Goal: Task Accomplishment & Management: Complete application form

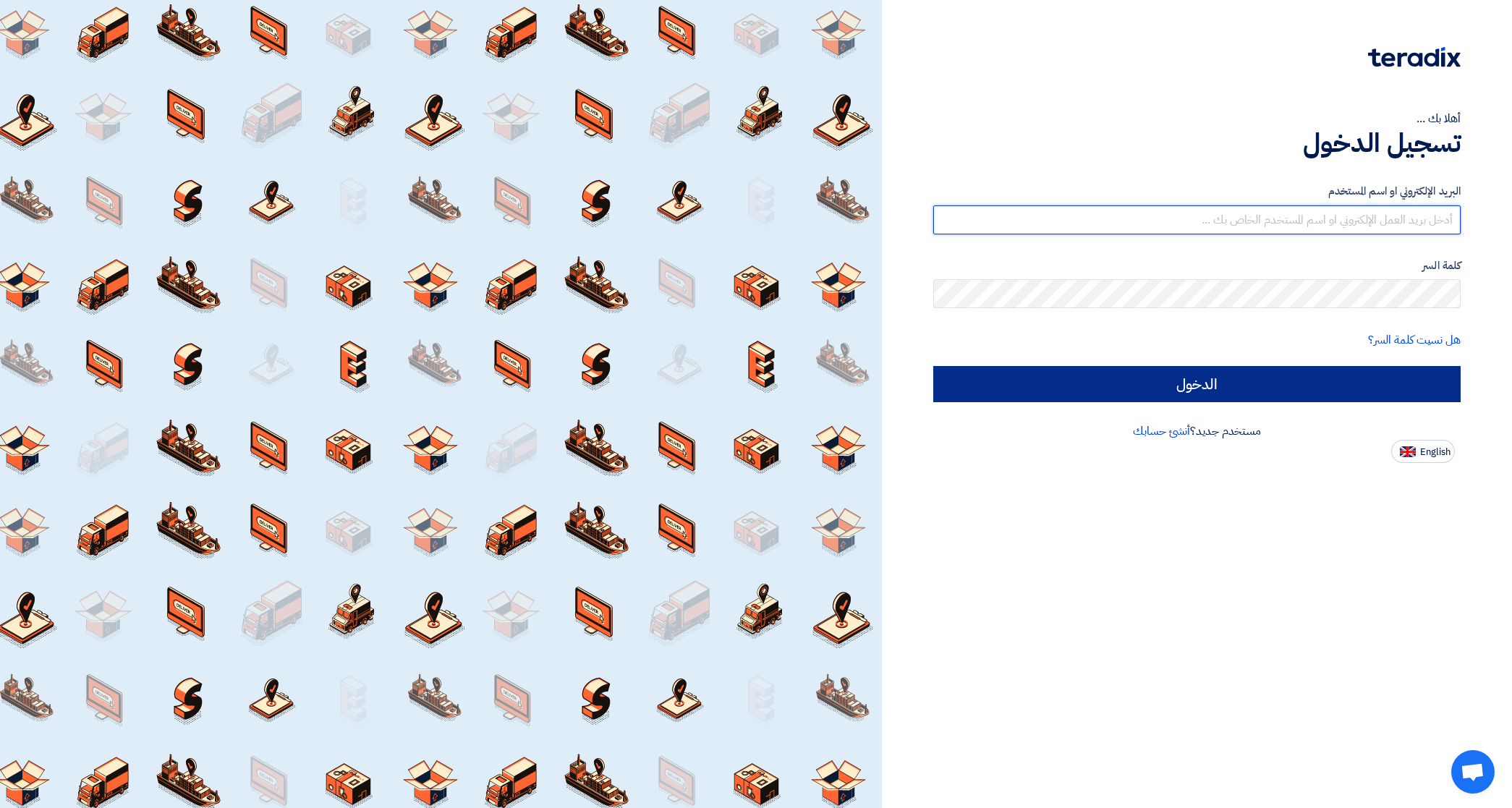
type input "[EMAIL_ADDRESS][DOMAIN_NAME]"
click at [1033, 384] on input "الدخول" at bounding box center [1197, 384] width 527 height 36
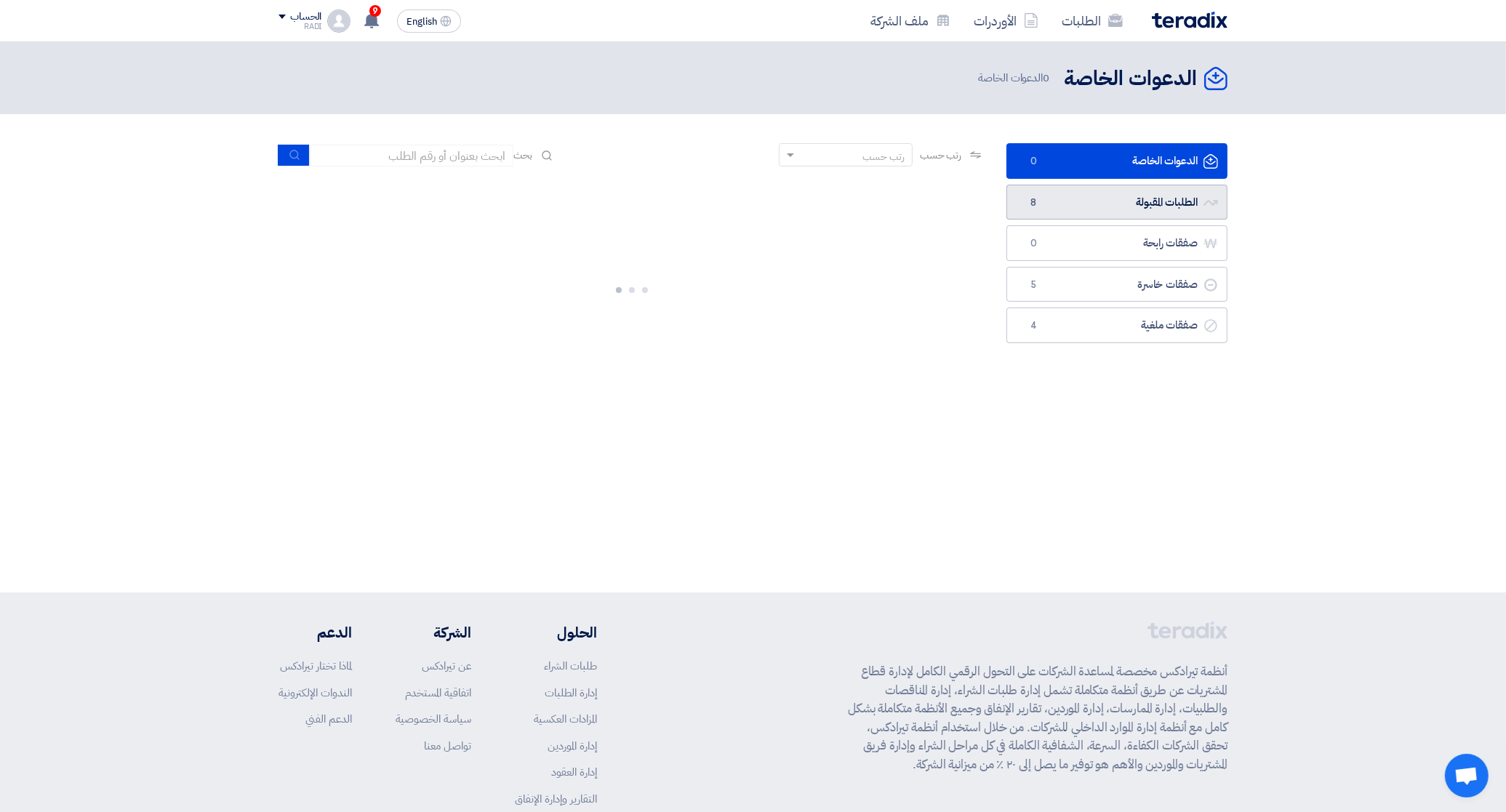
click at [1112, 200] on link "الطلبات المقبولة الطلبات المقبولة 8" at bounding box center [1117, 202] width 221 height 36
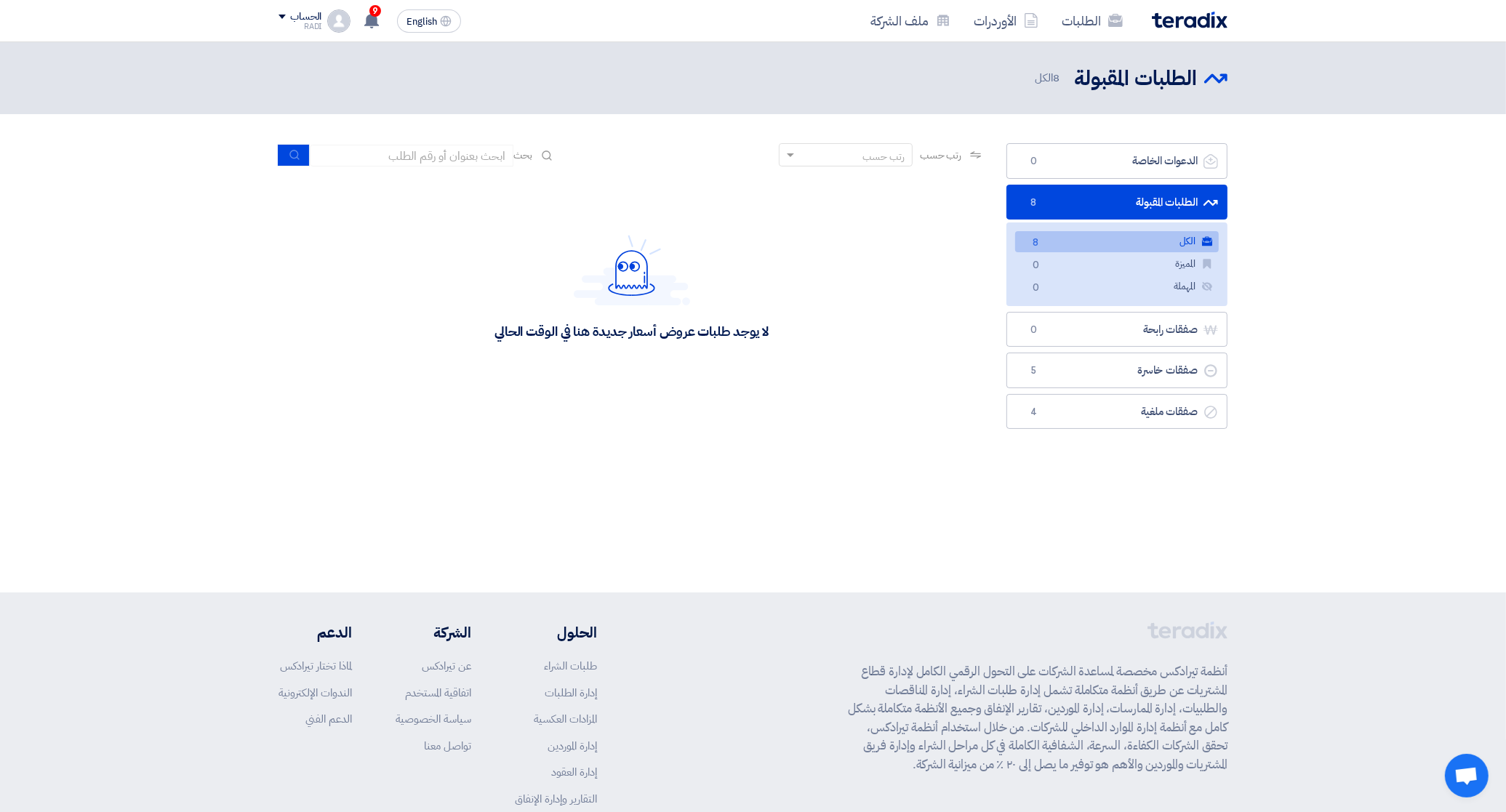
click at [1114, 200] on link "الطلبات المقبولة الطلبات المقبولة 8" at bounding box center [1117, 202] width 221 height 36
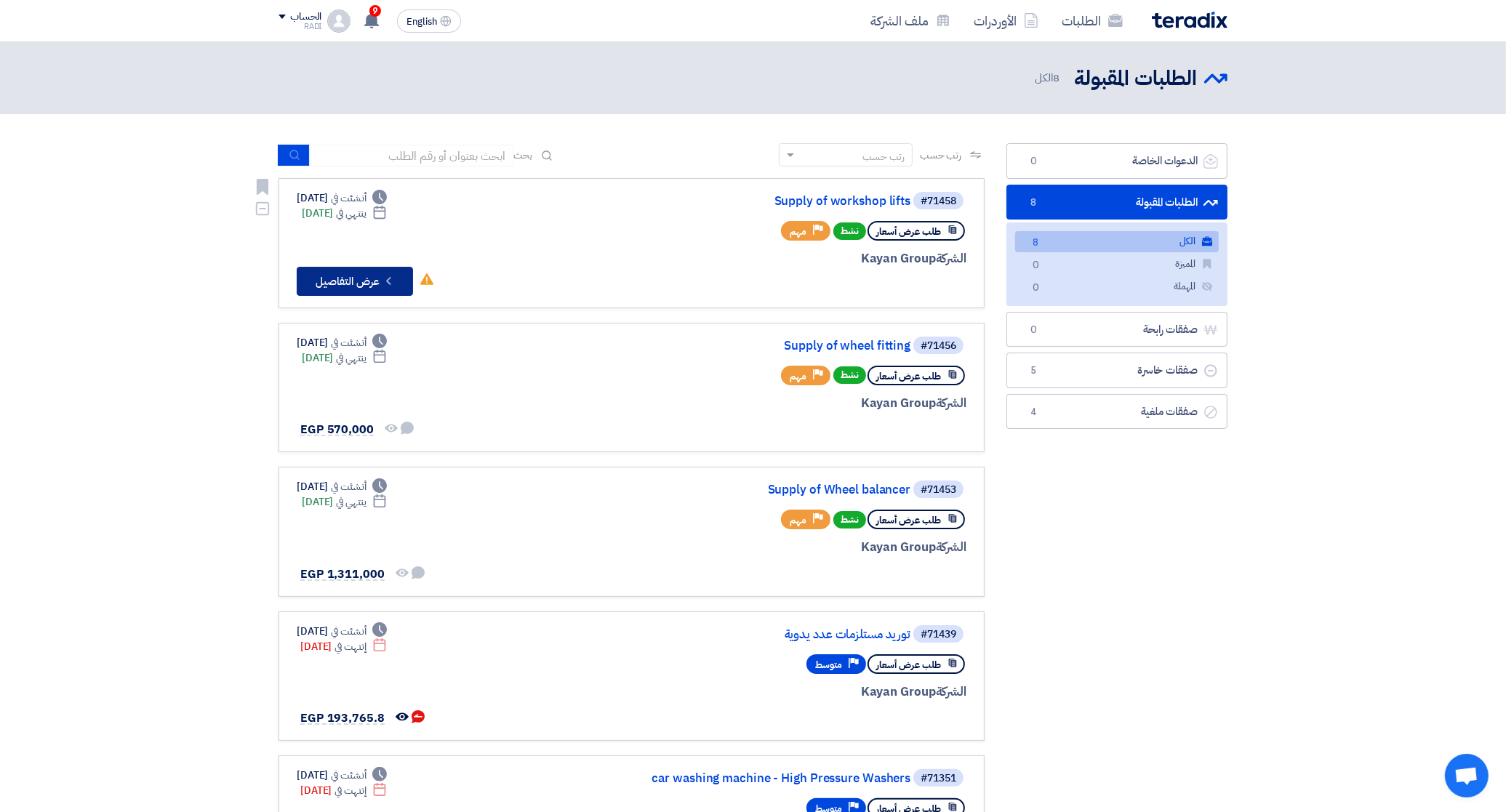
click at [335, 272] on button "Check details عرض التفاصيل" at bounding box center [355, 281] width 117 height 29
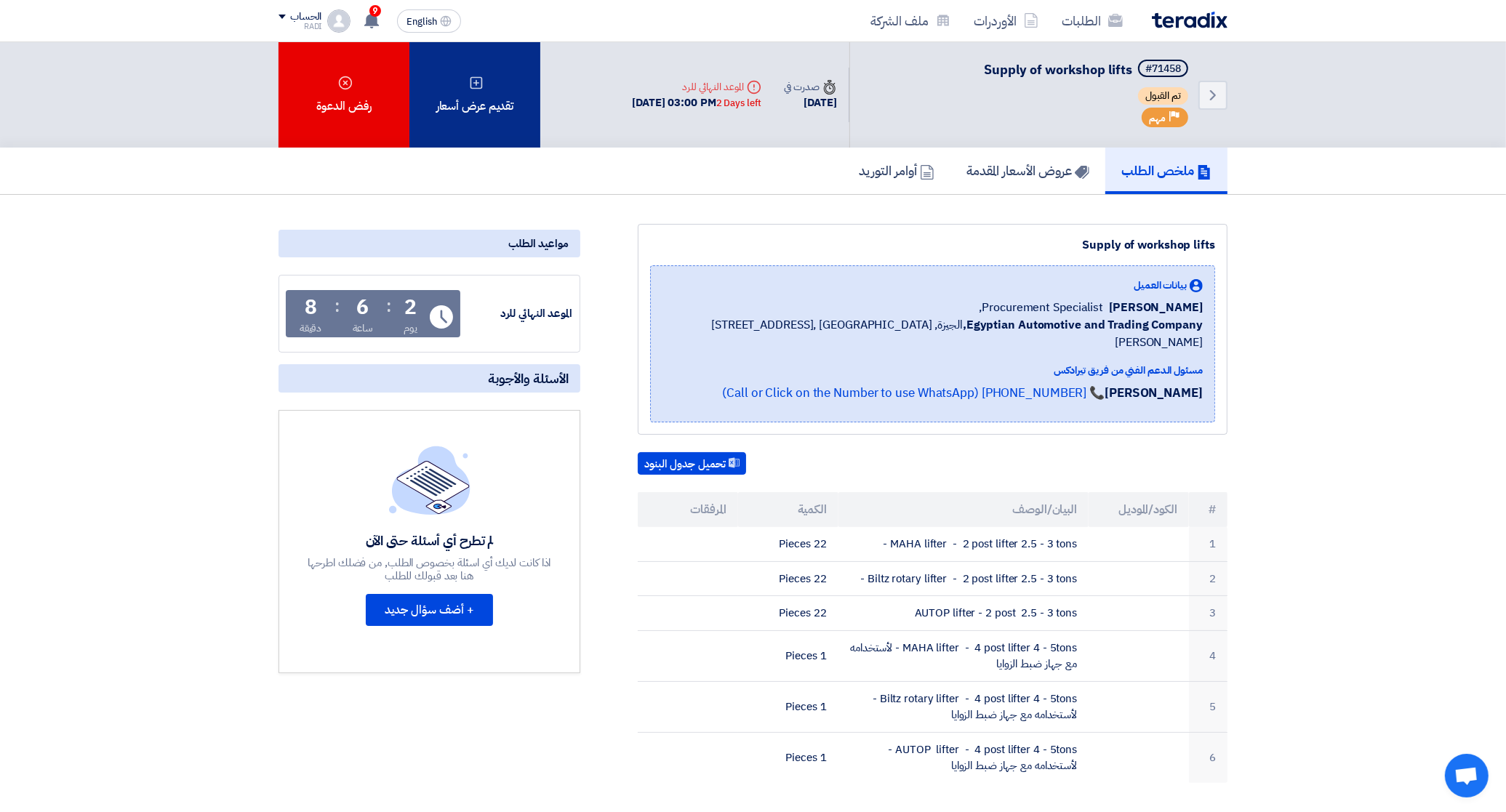
click at [476, 76] on use at bounding box center [476, 82] width 12 height 12
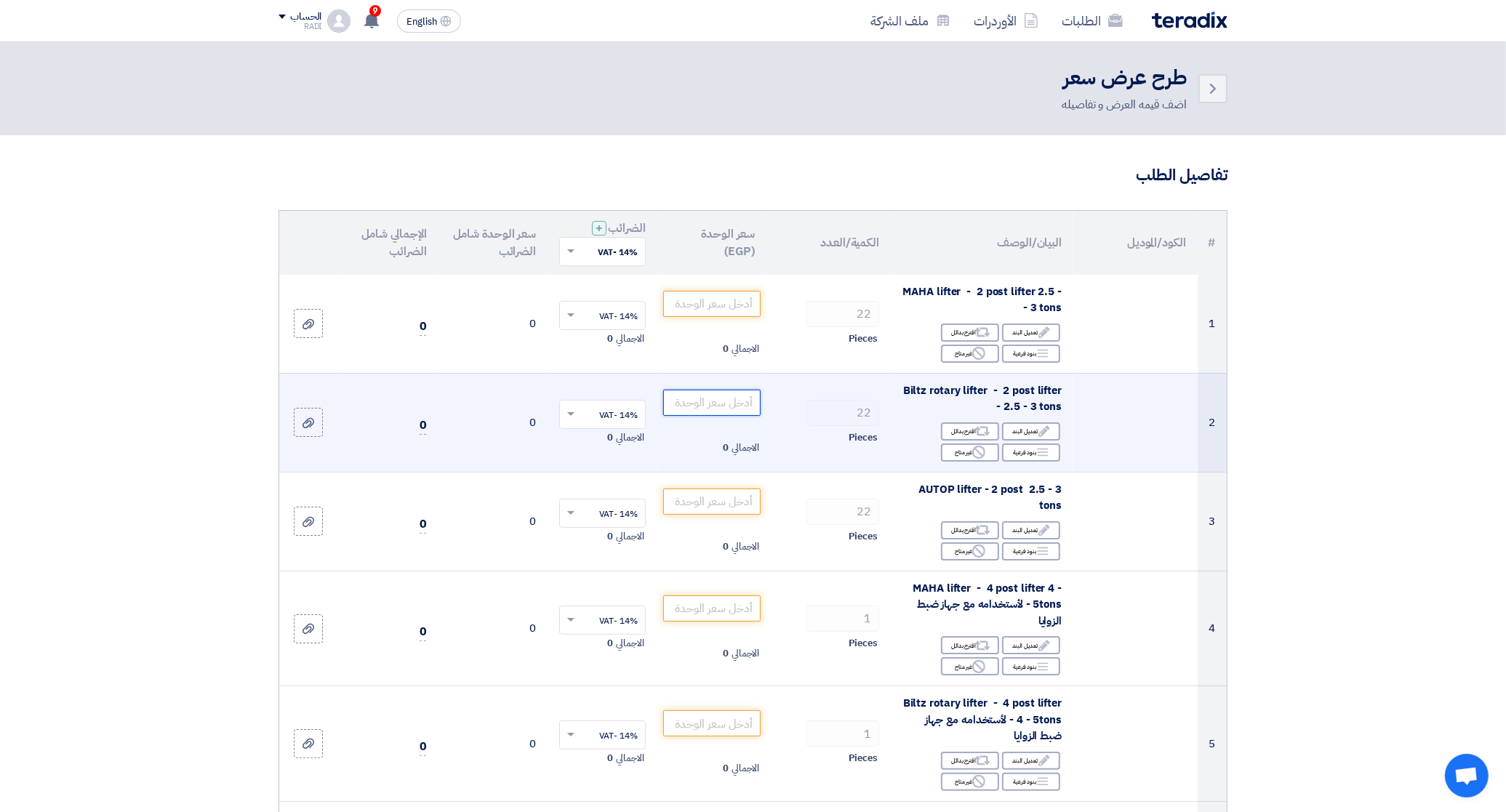
click at [724, 409] on input "number" at bounding box center [712, 403] width 98 height 26
click at [709, 403] on input "number" at bounding box center [712, 403] width 98 height 26
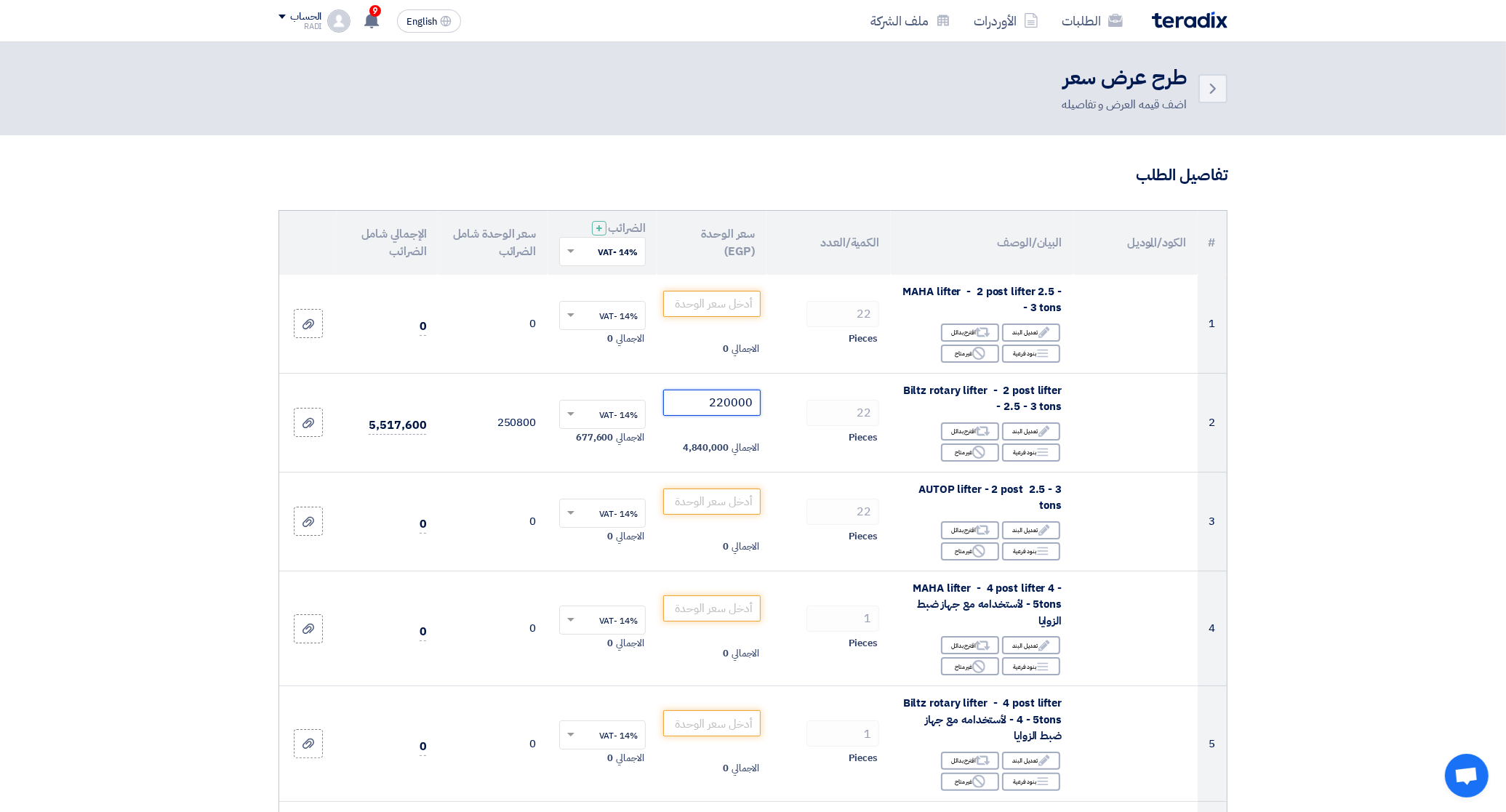
type input "220000"
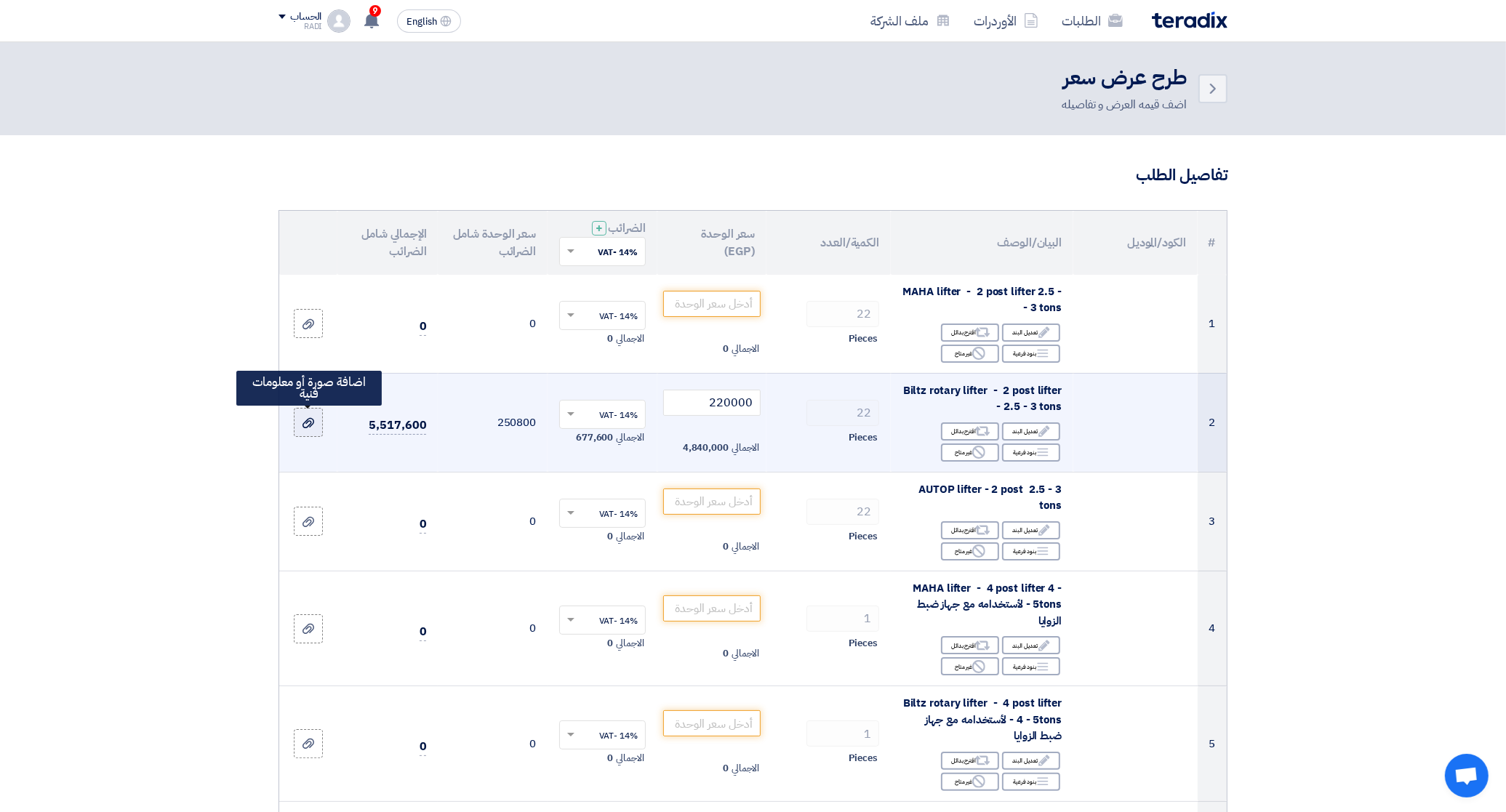
click at [310, 422] on icon at bounding box center [307, 422] width 11 height 11
click at [0, 0] on input "file" at bounding box center [0, 0] width 0 height 0
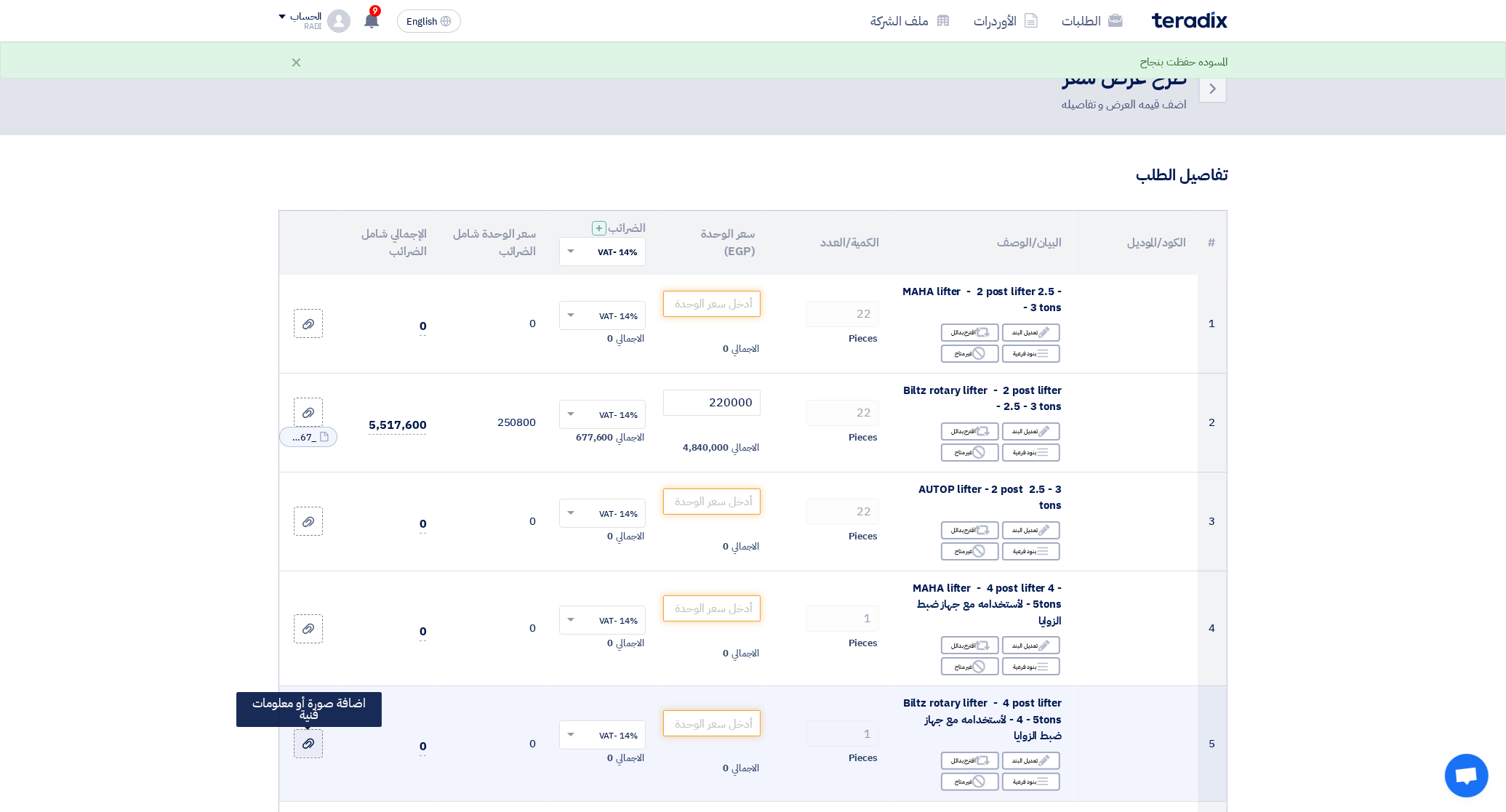
click at [310, 738] on div at bounding box center [308, 744] width 14 height 17
click at [0, 0] on input "file" at bounding box center [0, 0] width 0 height 0
click at [700, 730] on input "number" at bounding box center [712, 723] width 98 height 26
click at [731, 721] on input "590000" at bounding box center [712, 723] width 98 height 26
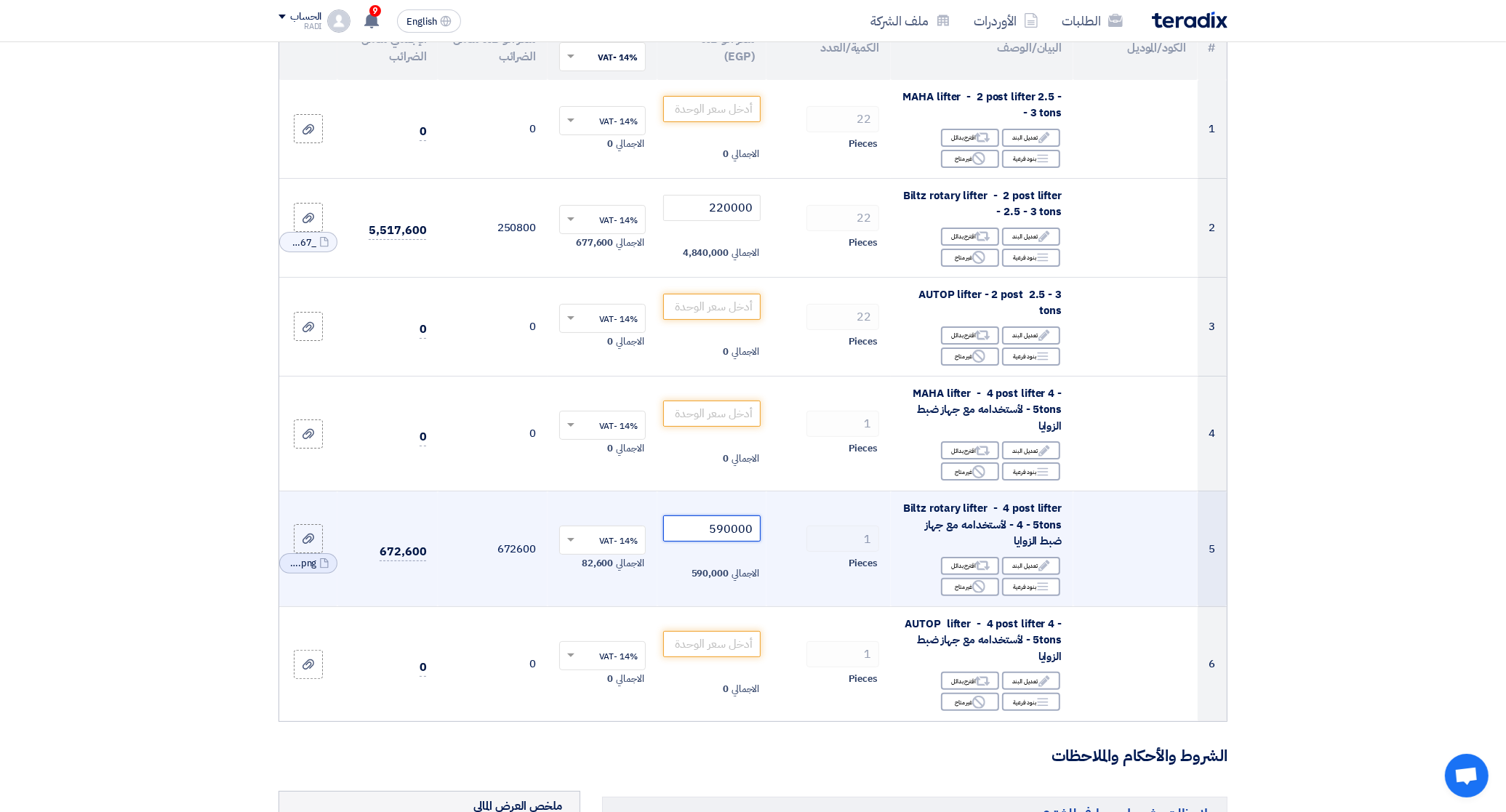
scroll to position [272, 0]
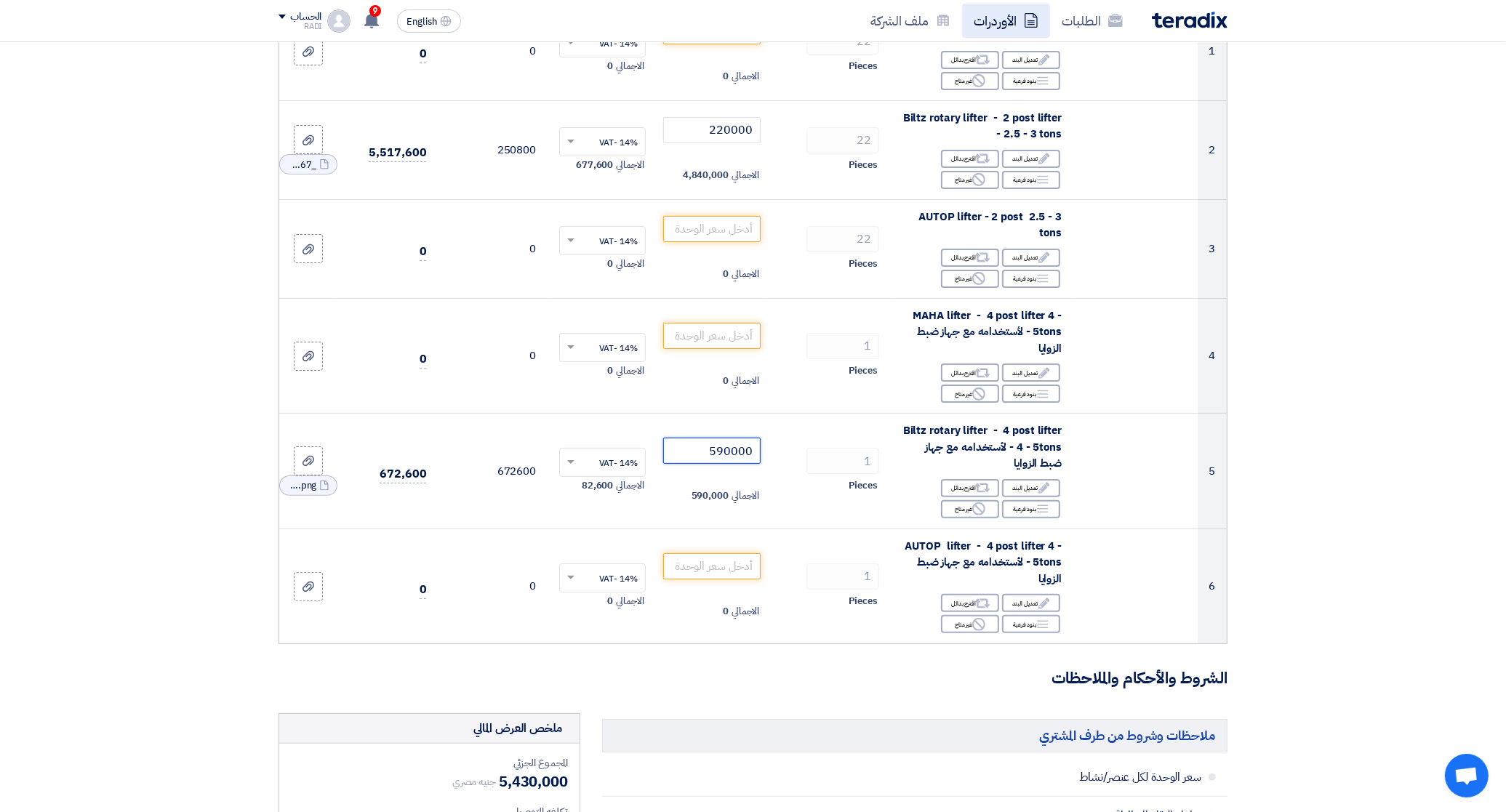
type input "590000"
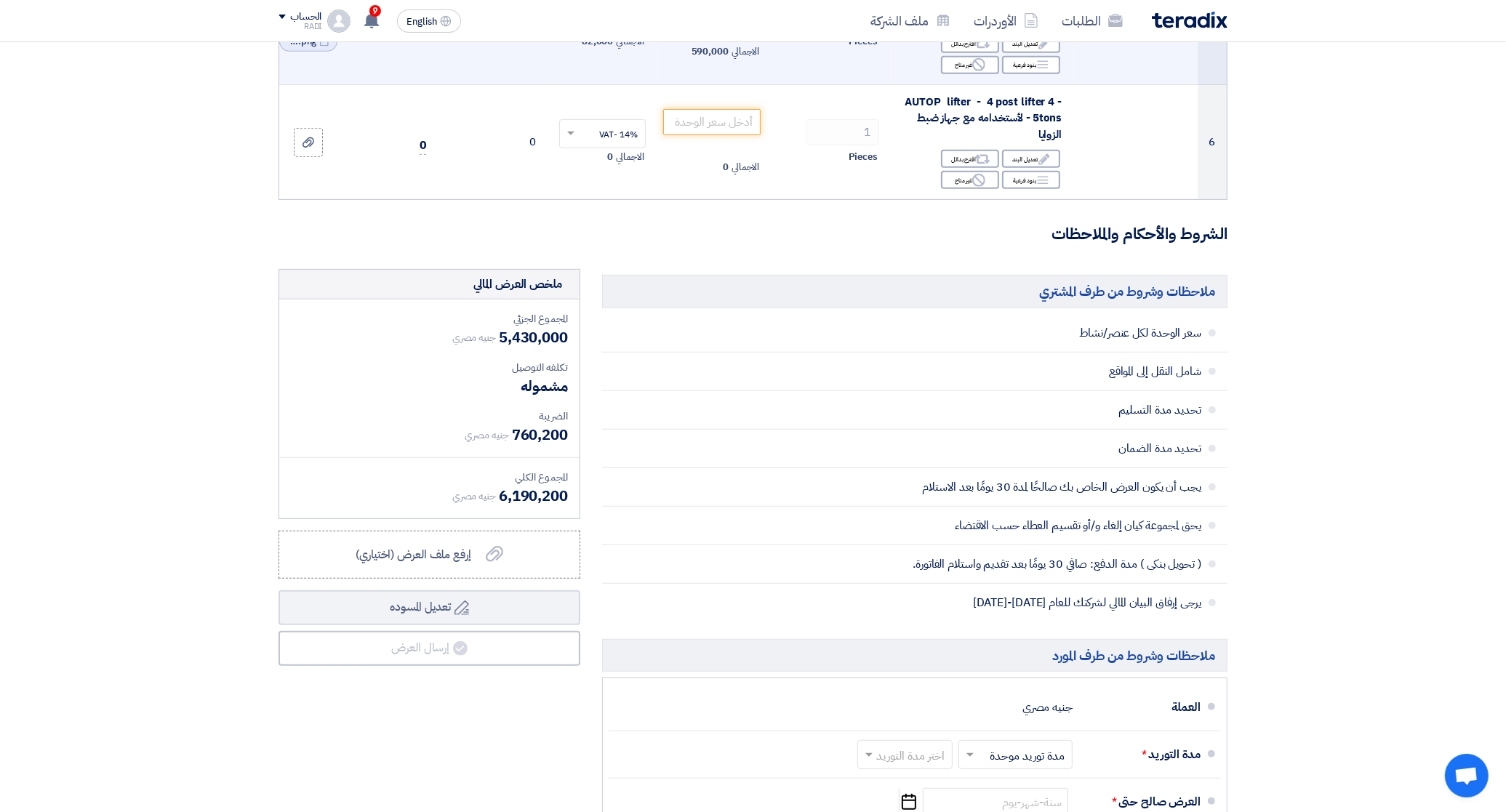
scroll to position [726, 0]
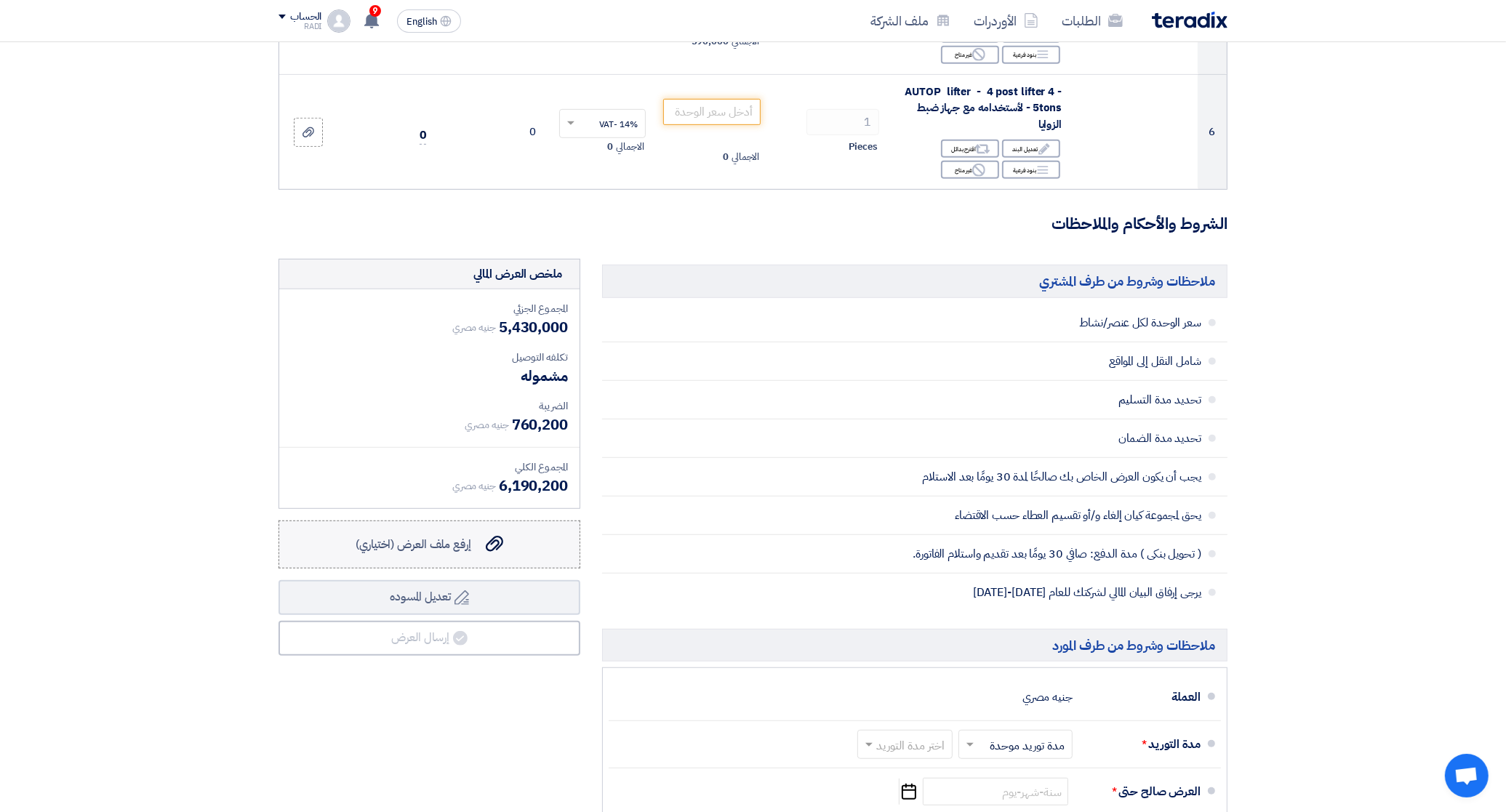
click at [504, 532] on label "إرفع ملف العرض (اختياري) إرفع ملف العرض (اختياري)" at bounding box center [429, 544] width 302 height 48
click at [0, 0] on input "إرفع ملف العرض (اختياري) إرفع ملف العرض (اختياري)" at bounding box center [0, 0] width 0 height 0
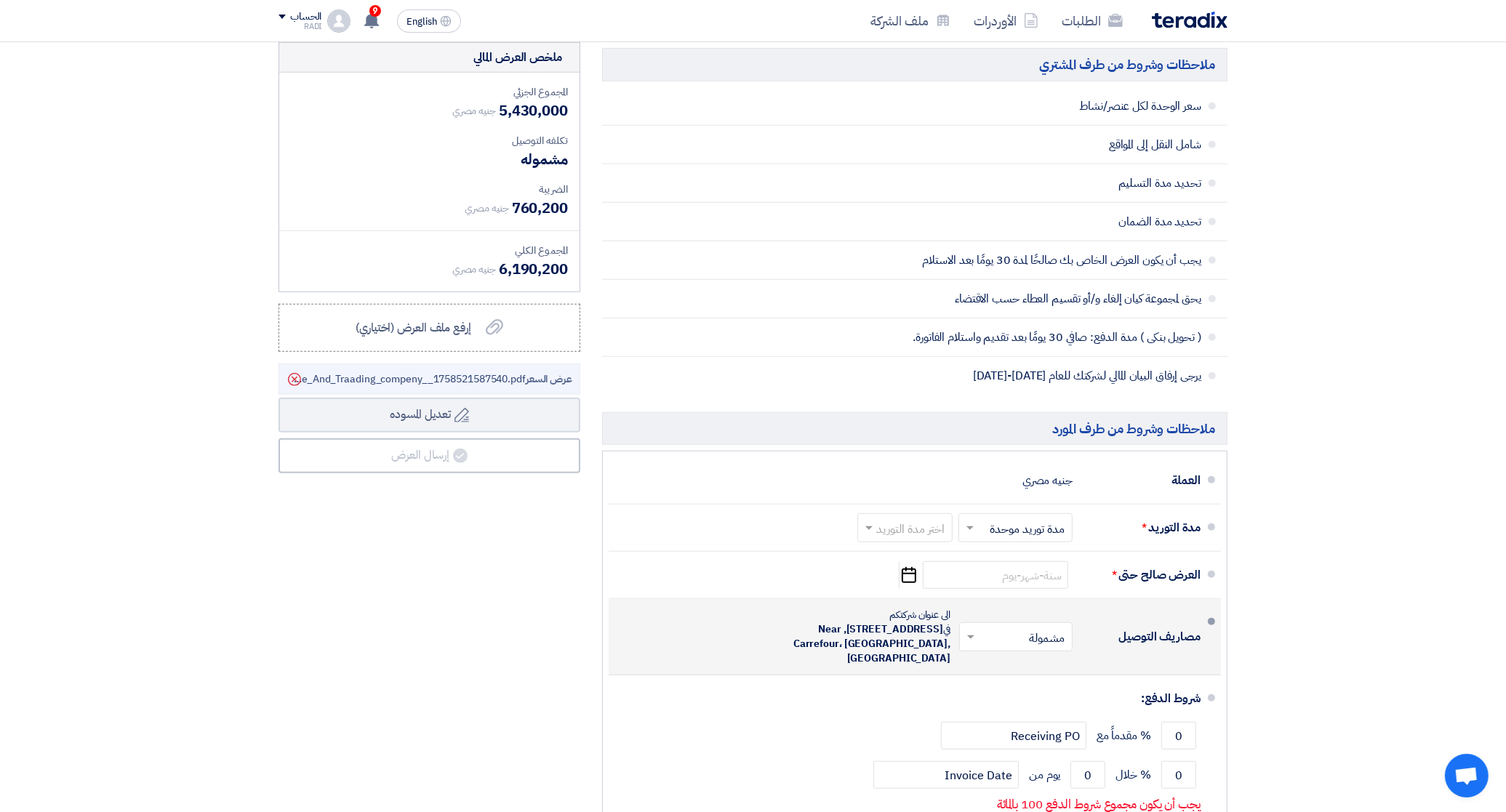
scroll to position [999, 0]
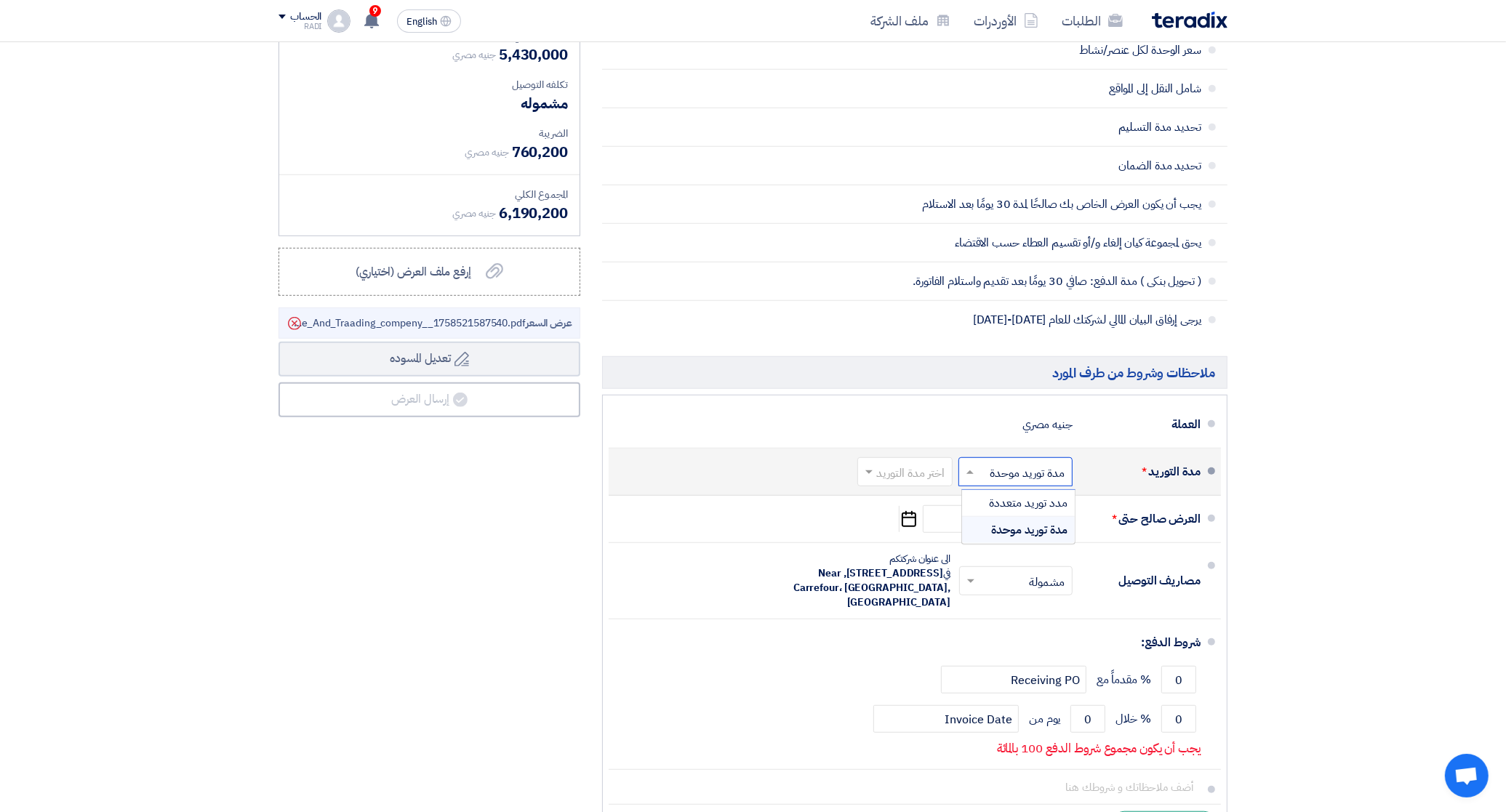
click at [1048, 473] on input "text" at bounding box center [1012, 474] width 107 height 21
click at [1018, 509] on span "مدد توريد متعددة" at bounding box center [1028, 502] width 79 height 17
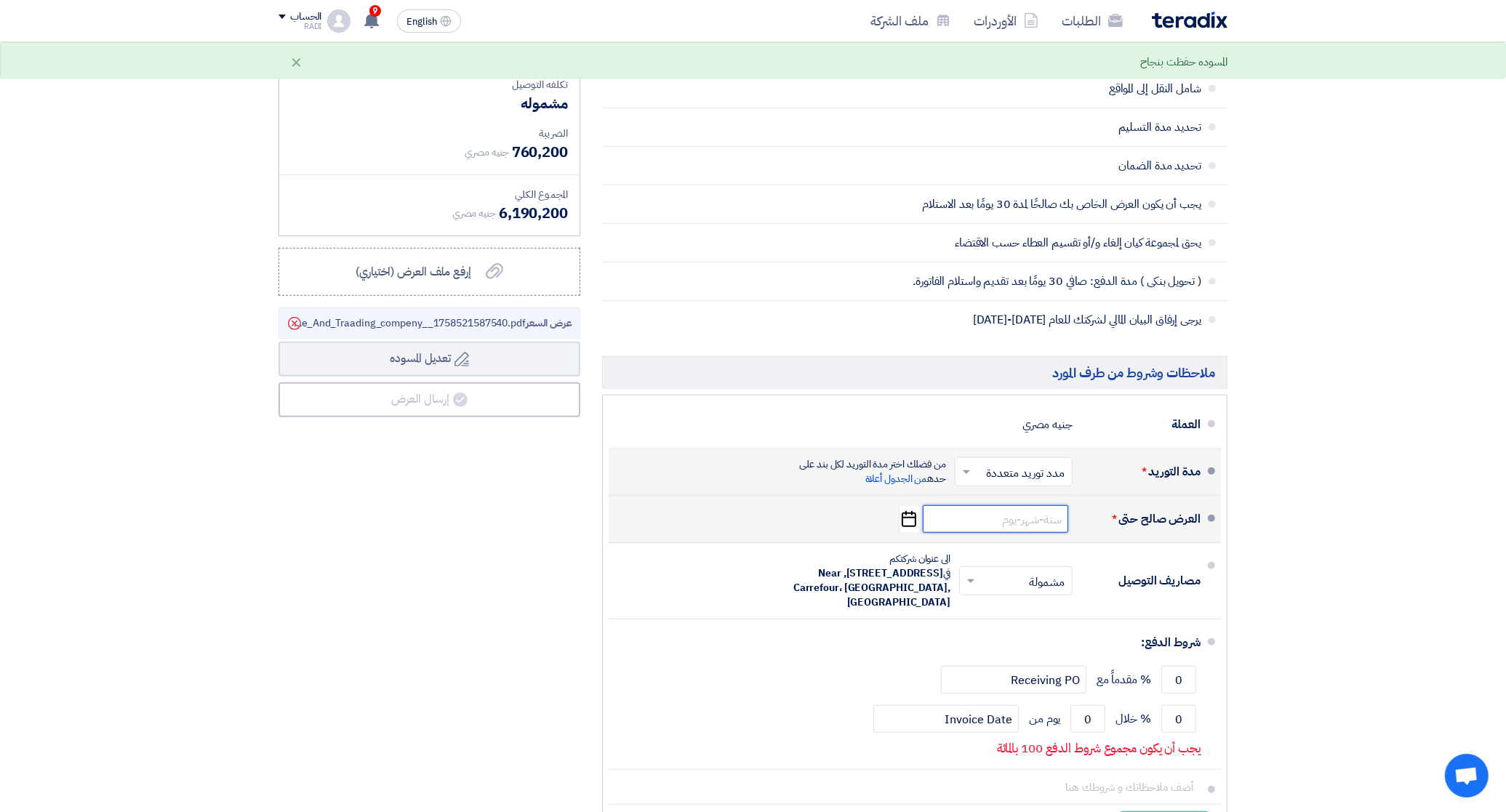
click at [1016, 518] on input at bounding box center [996, 518] width 145 height 27
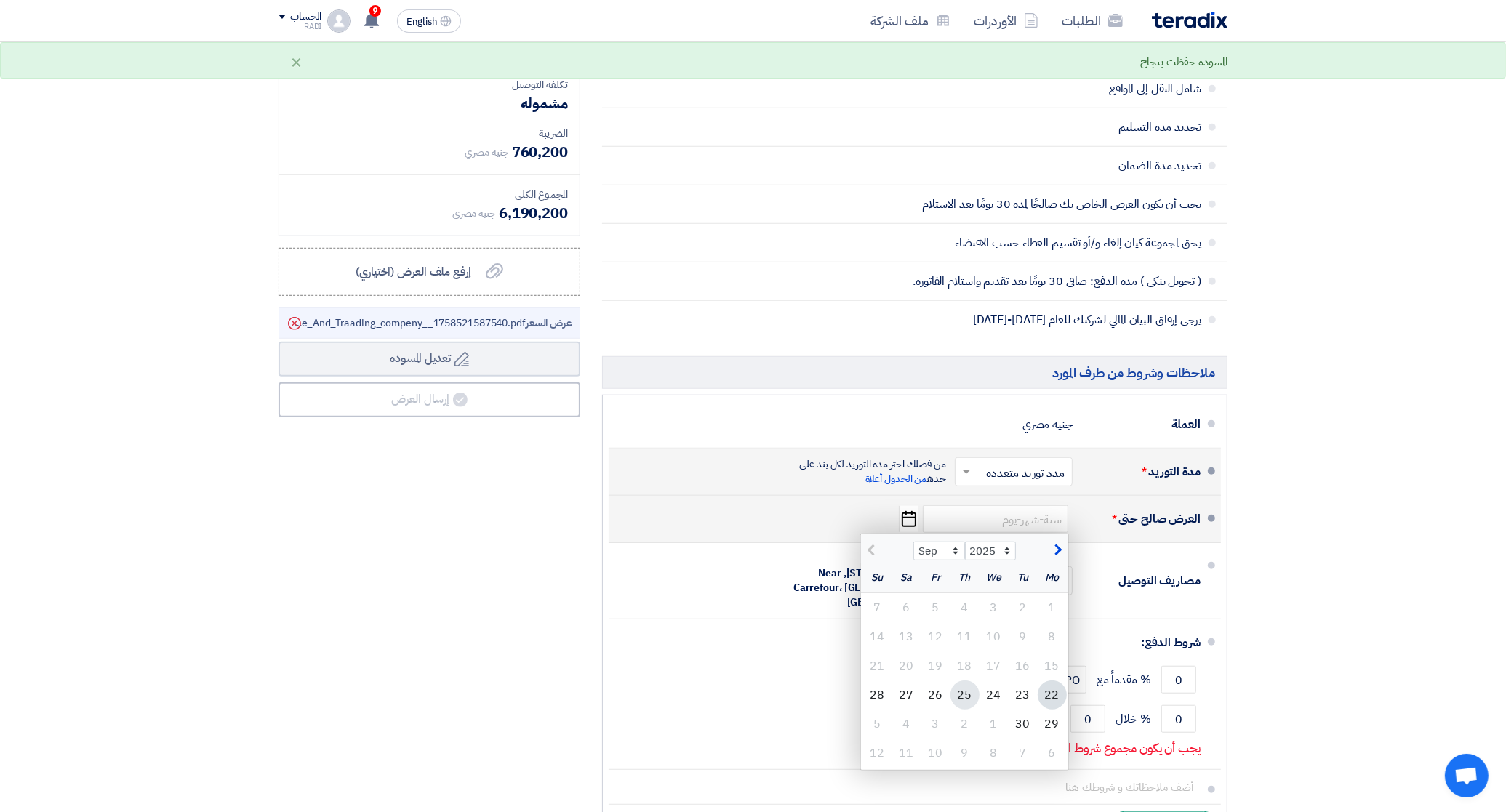
click at [968, 705] on div "25" at bounding box center [965, 695] width 29 height 29
type input "[DATE]"
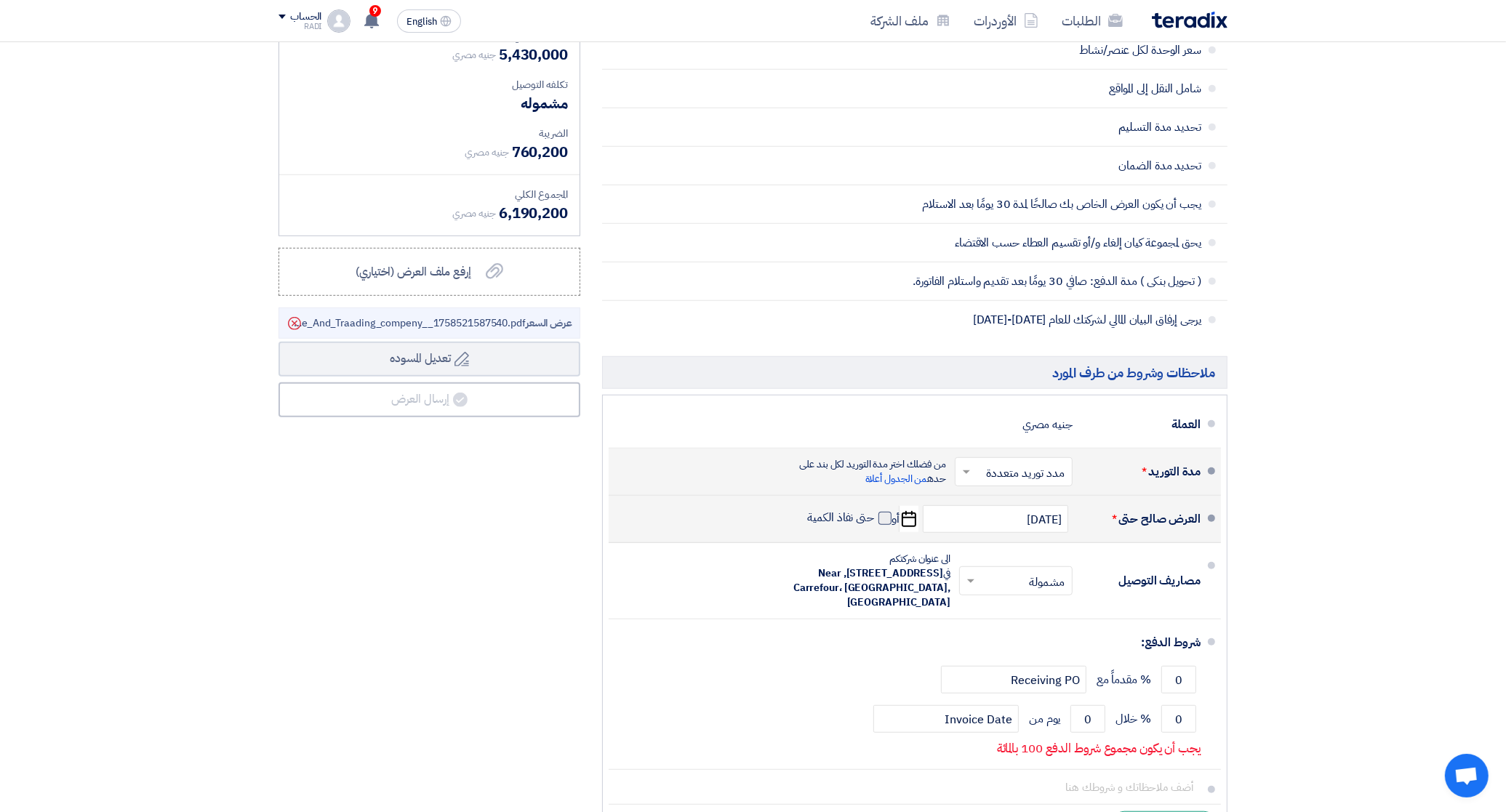
click at [886, 523] on span at bounding box center [884, 518] width 13 height 13
click at [875, 523] on input "حتى نفاذ الكمية" at bounding box center [840, 524] width 70 height 27
checkbox input "true"
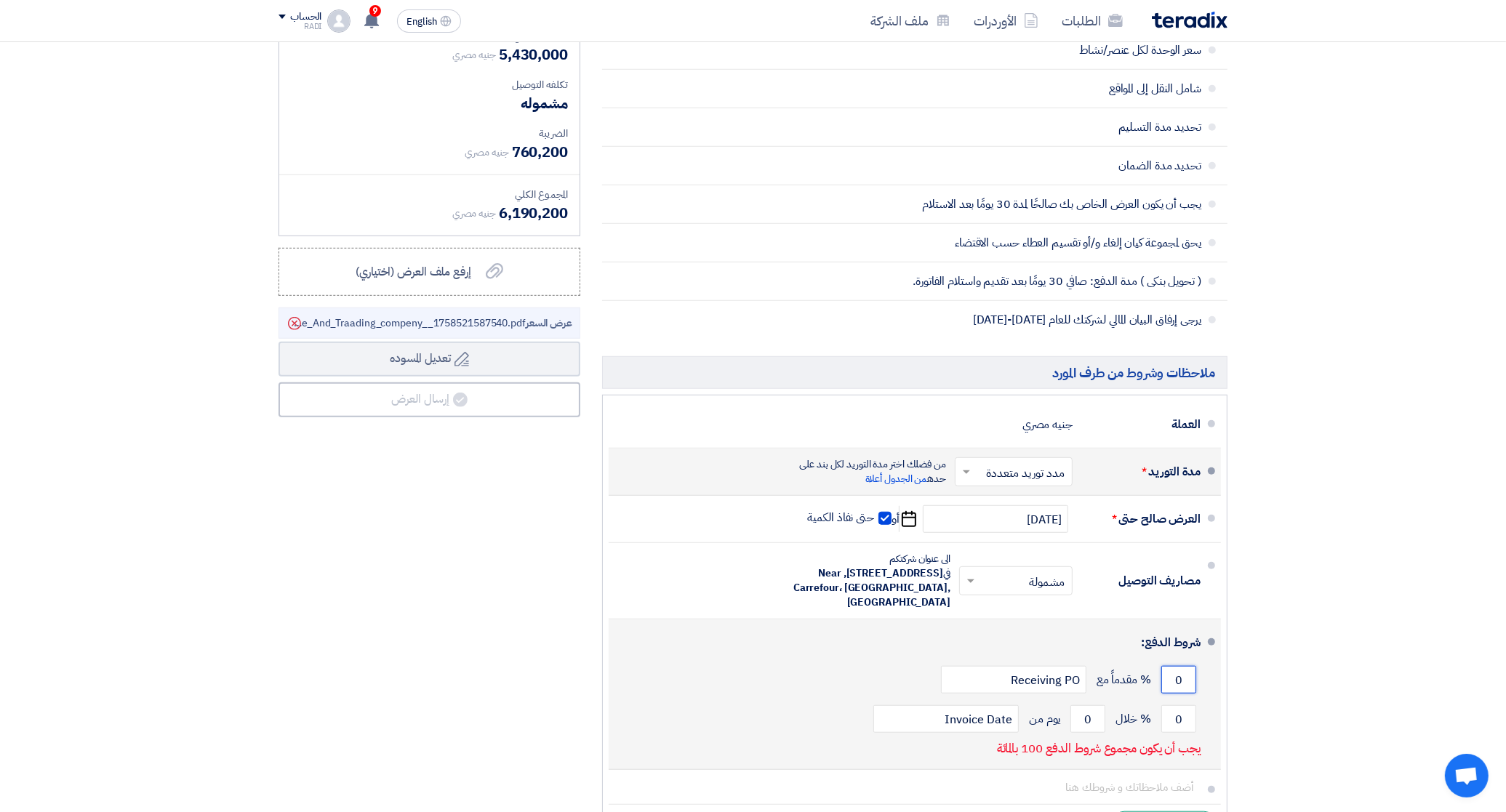
drag, startPoint x: 1174, startPoint y: 685, endPoint x: 1185, endPoint y: 685, distance: 11.0
click at [1185, 685] on input "0" at bounding box center [1179, 680] width 35 height 27
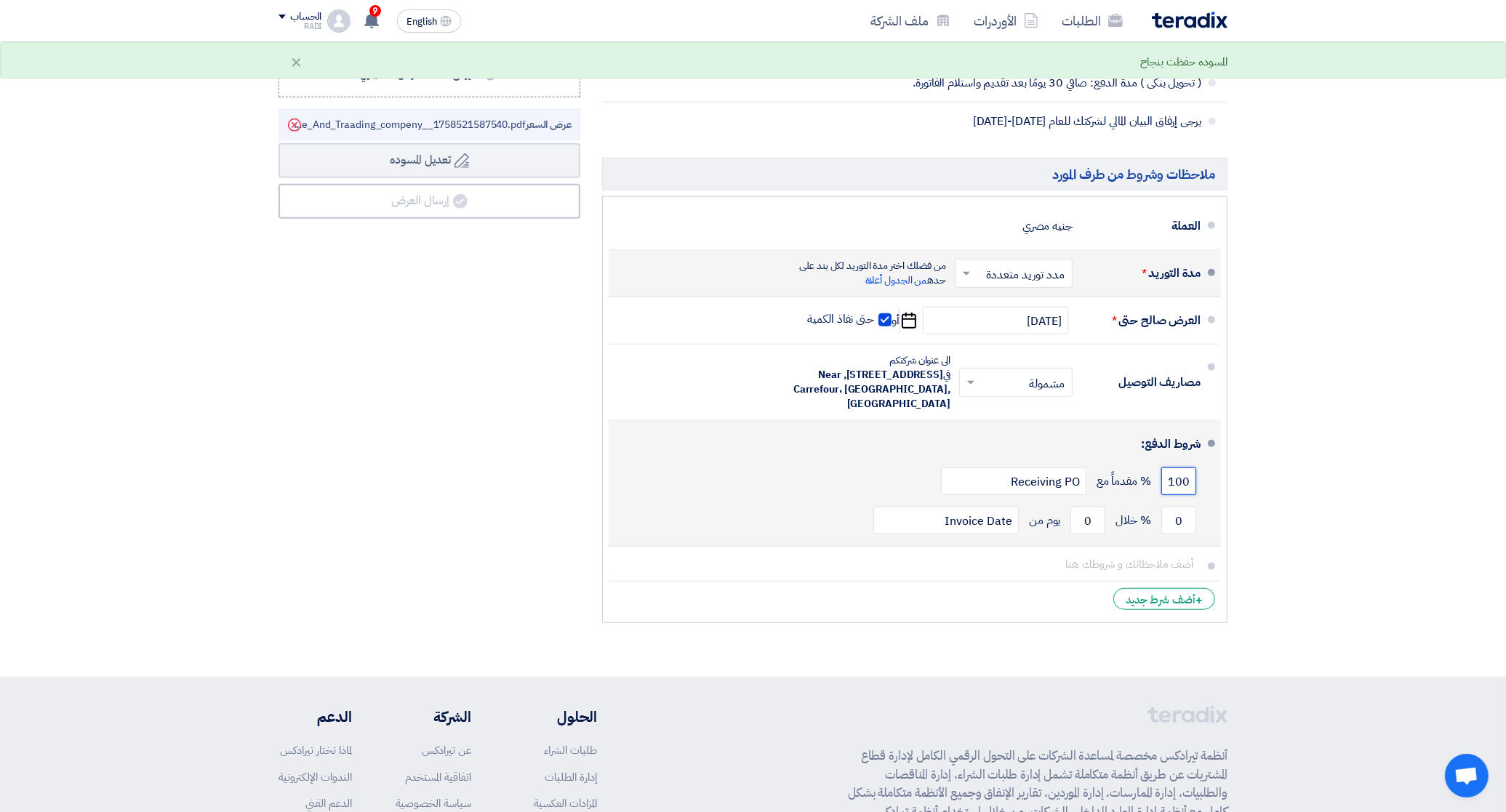
scroll to position [944, 0]
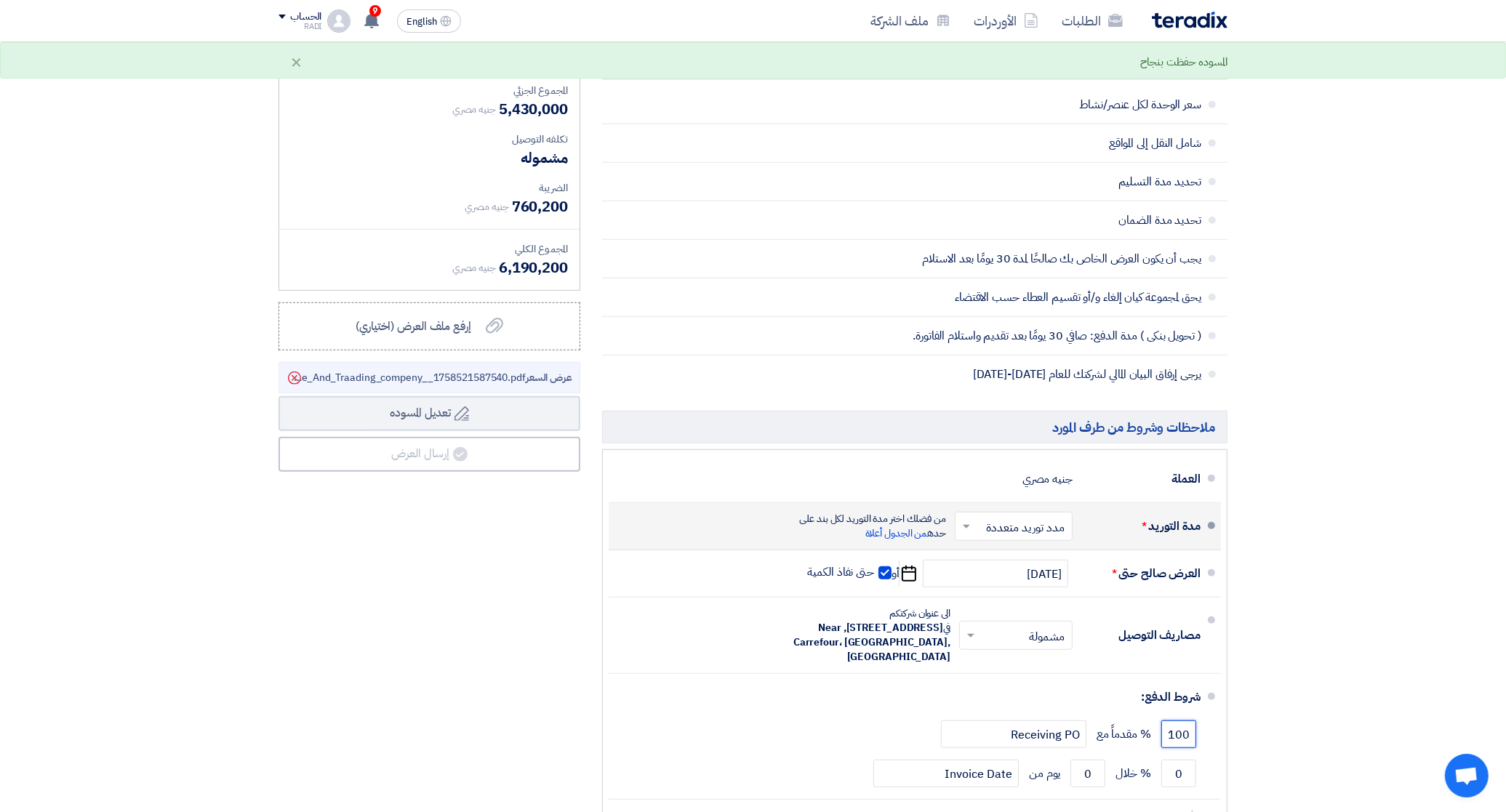
type input "100"
click at [1031, 527] on input "text" at bounding box center [1011, 528] width 111 height 21
click at [1037, 564] on span "مدد توريد متعددة" at bounding box center [1027, 557] width 80 height 17
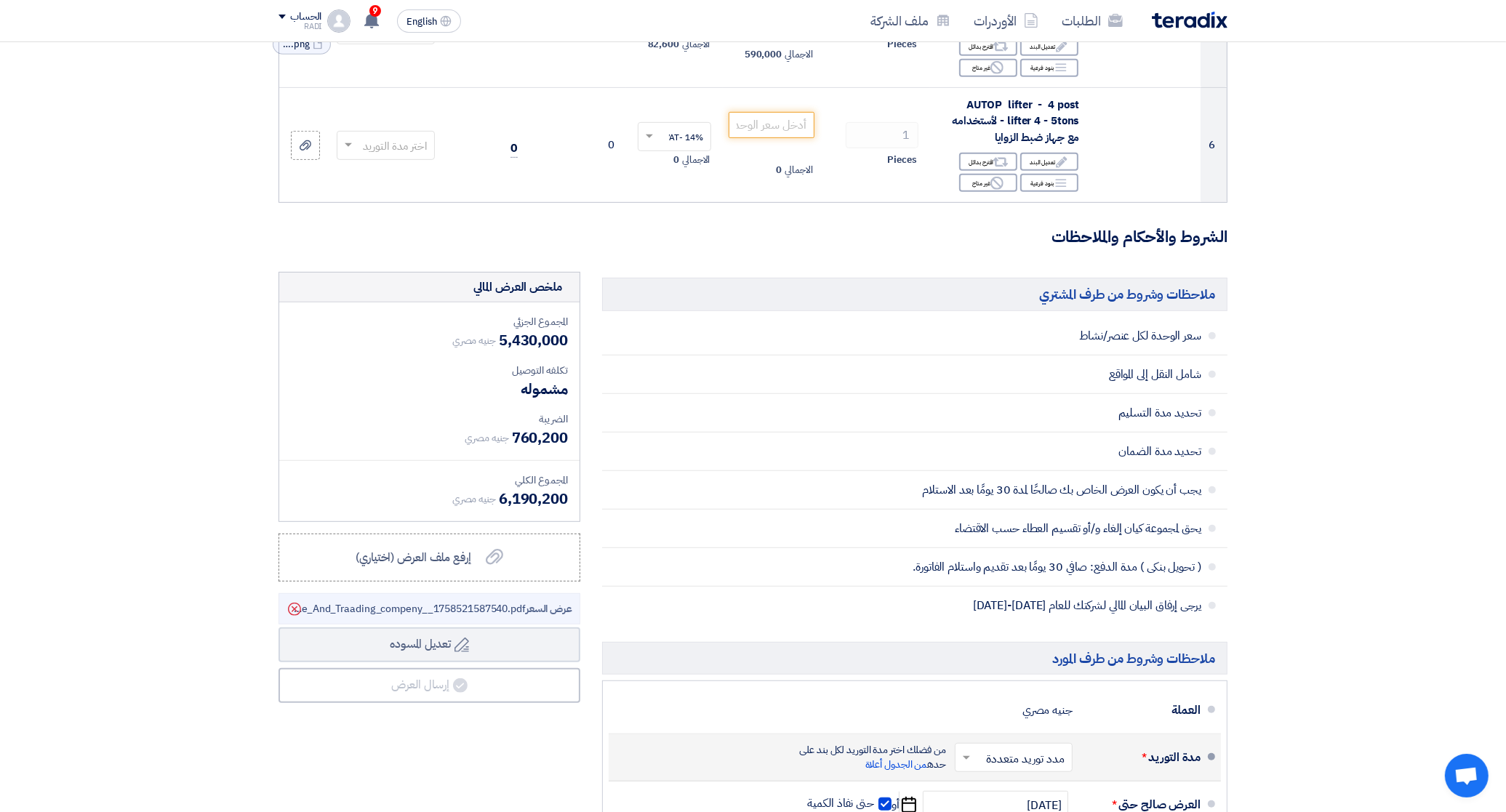
scroll to position [672, 0]
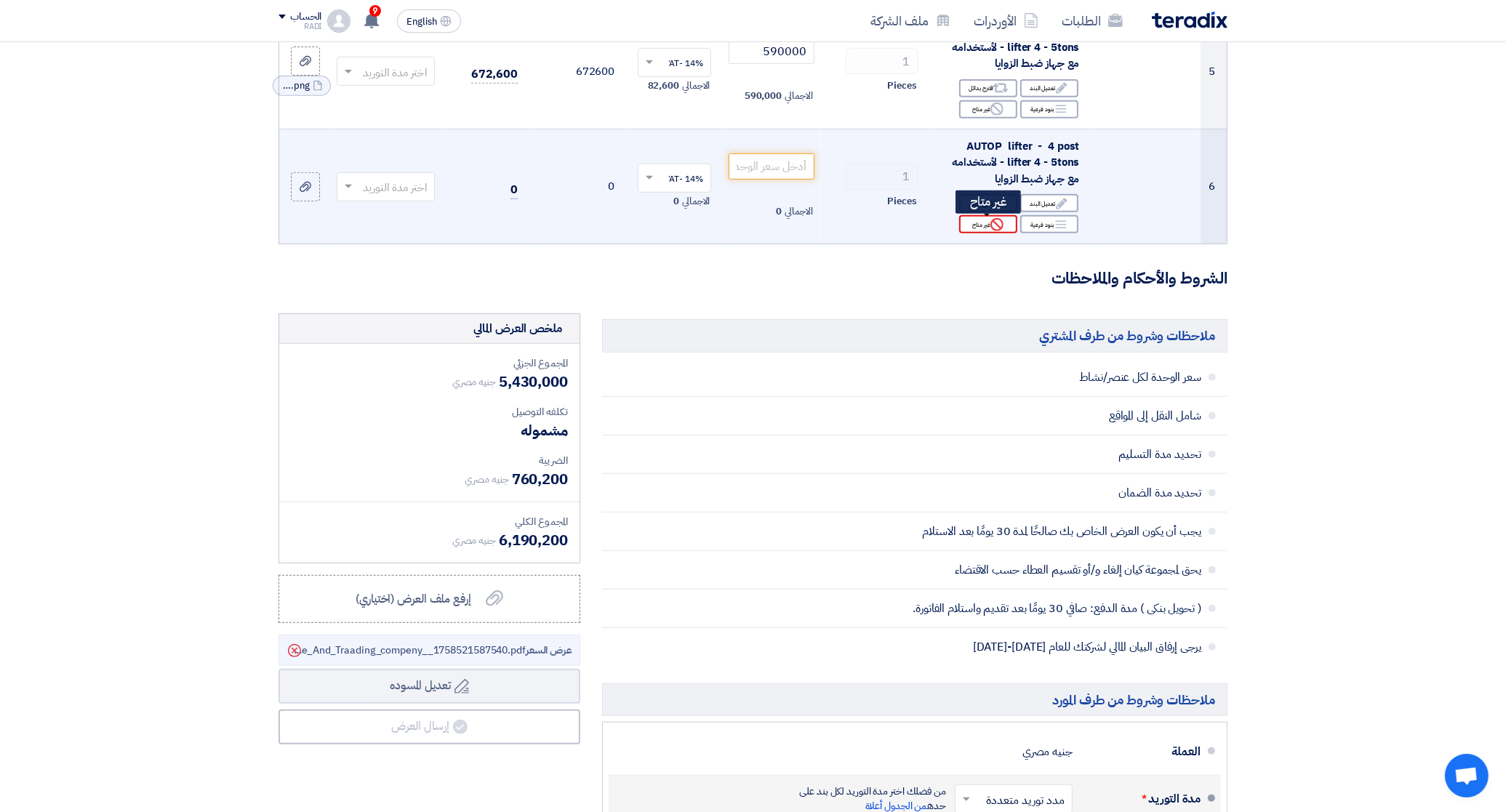
click at [974, 228] on div "Reject غير متاح" at bounding box center [988, 224] width 58 height 18
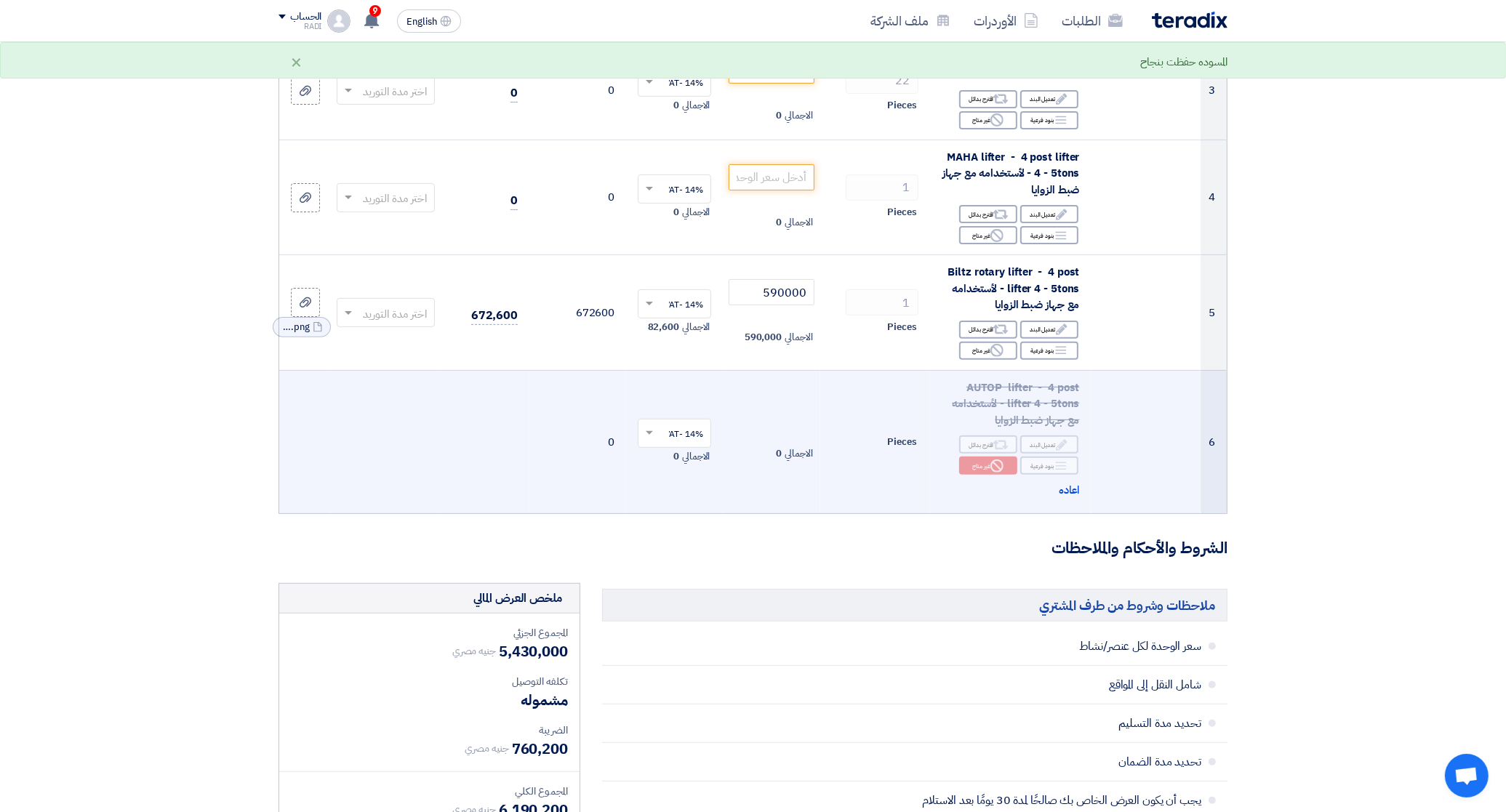
scroll to position [400, 0]
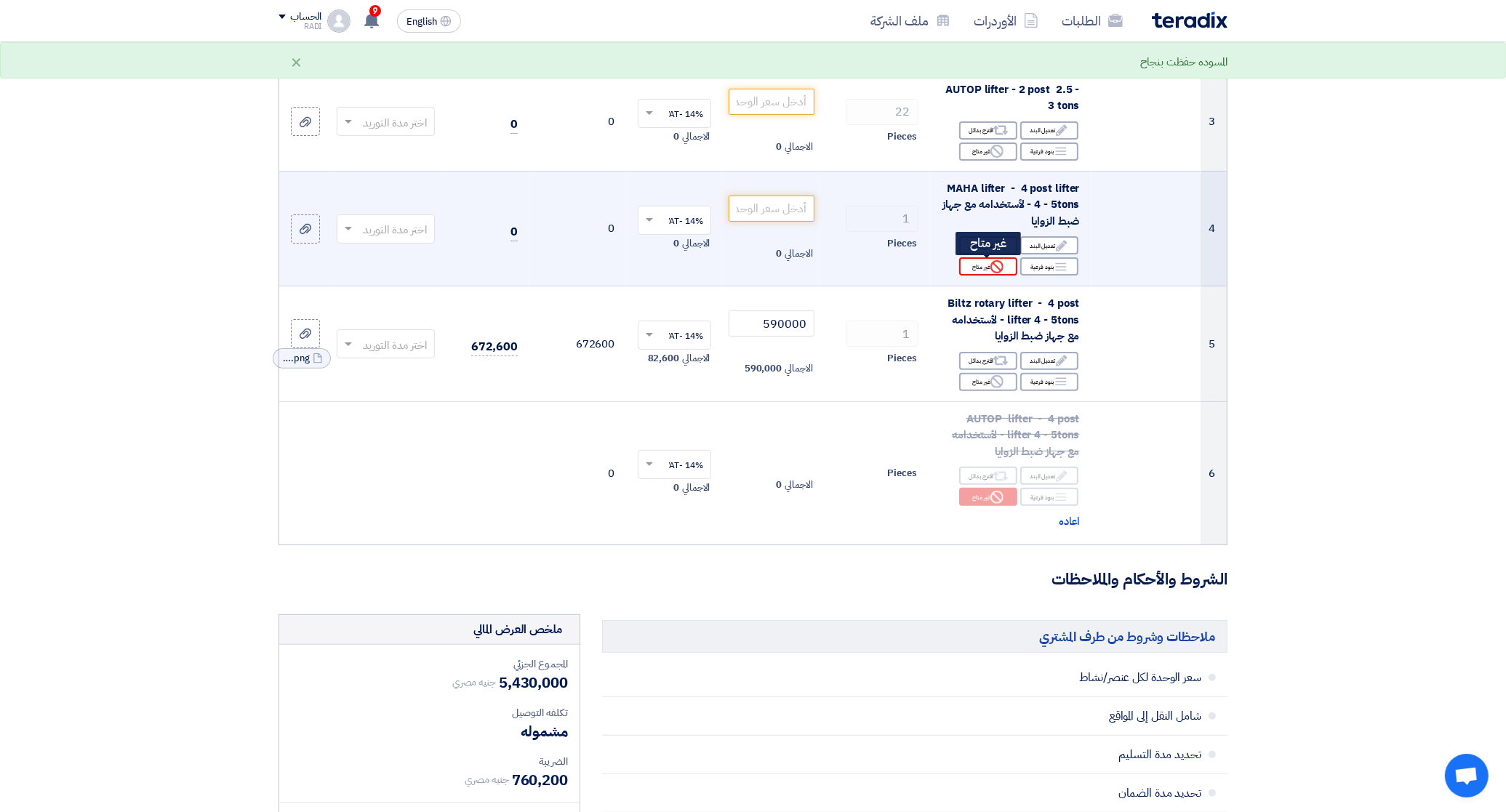
click at [974, 269] on div "Reject غير متاح" at bounding box center [988, 266] width 58 height 18
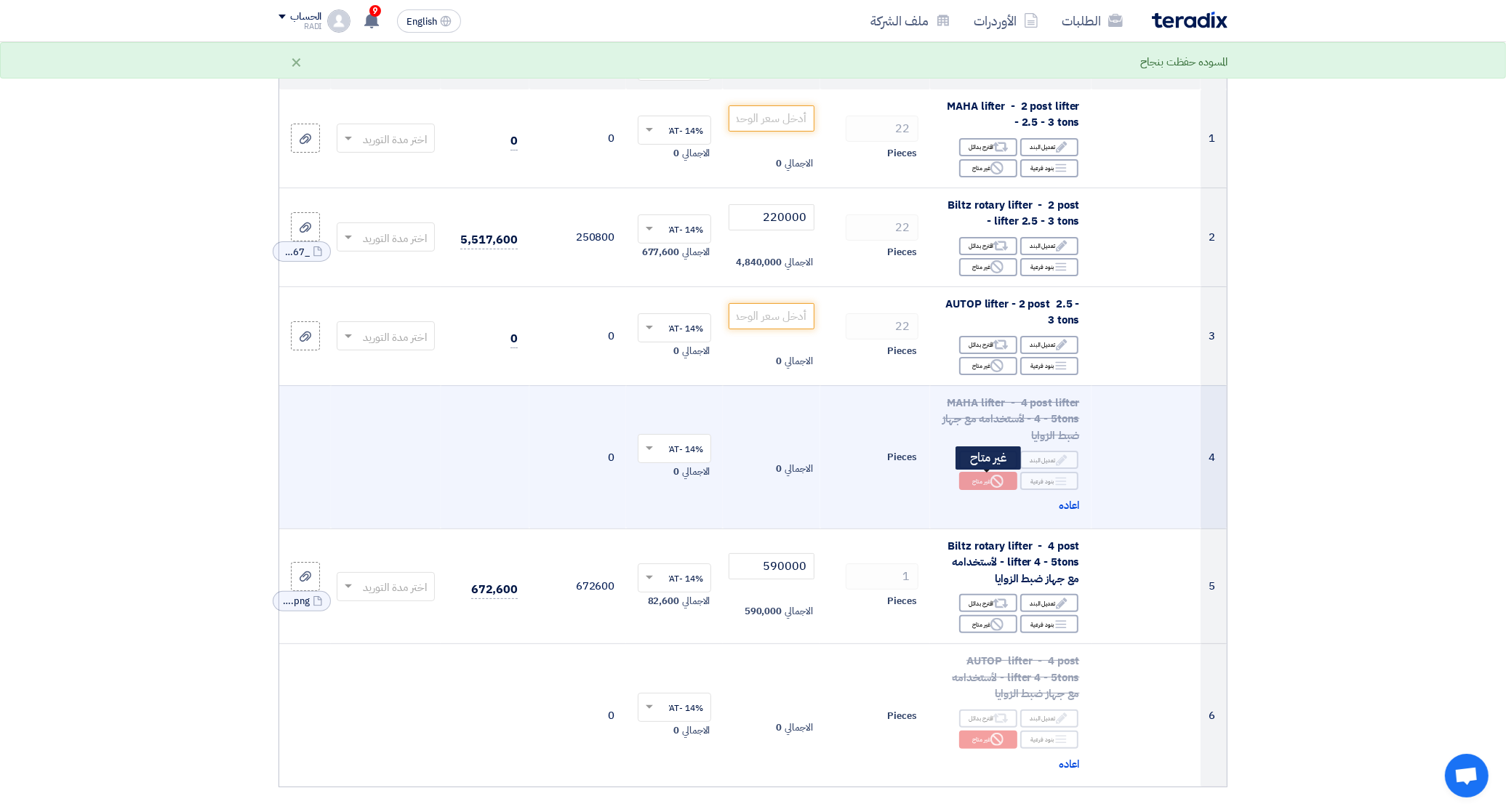
scroll to position [127, 0]
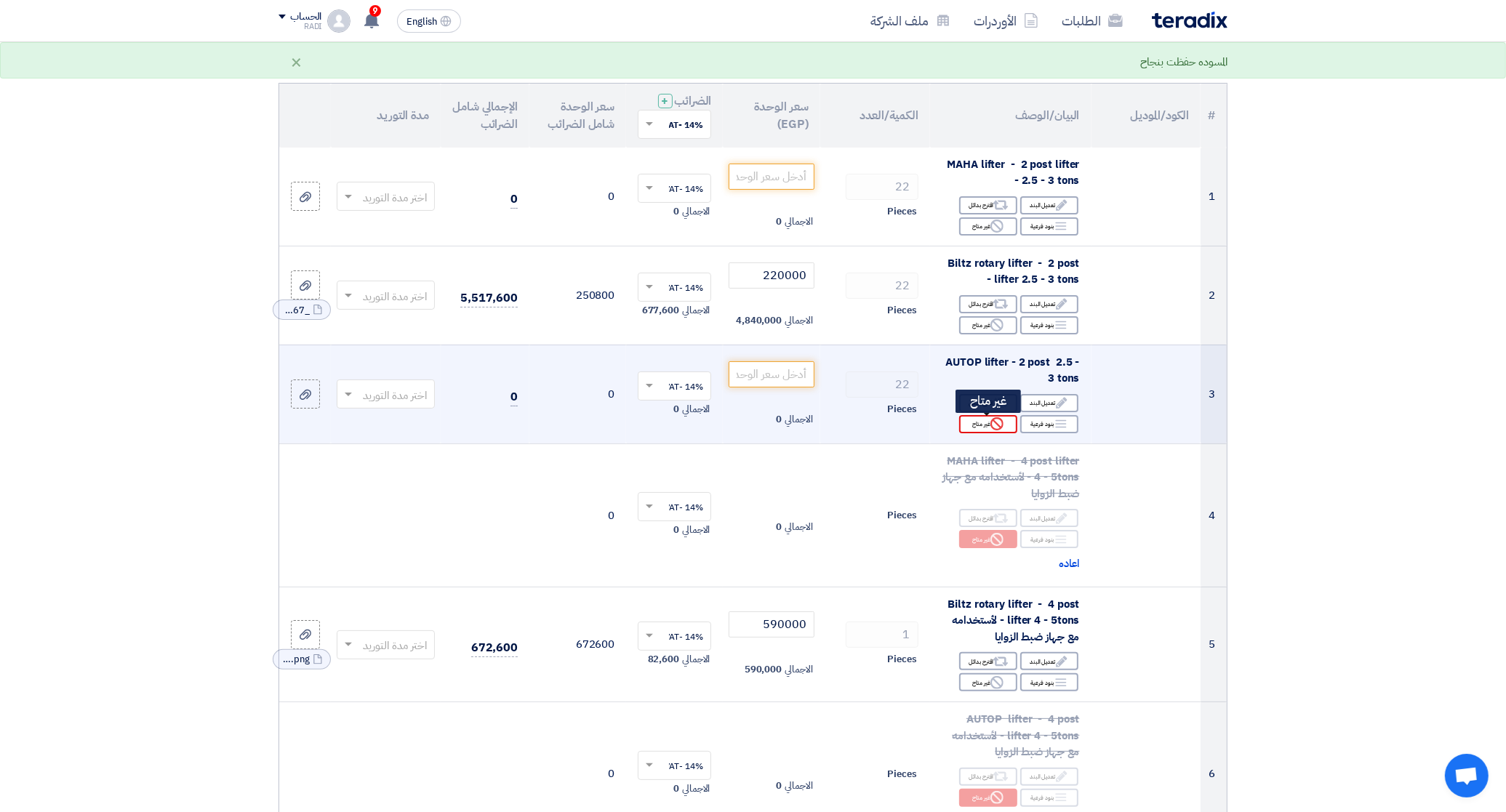
click at [983, 422] on div "Reject غير متاح" at bounding box center [988, 424] width 58 height 18
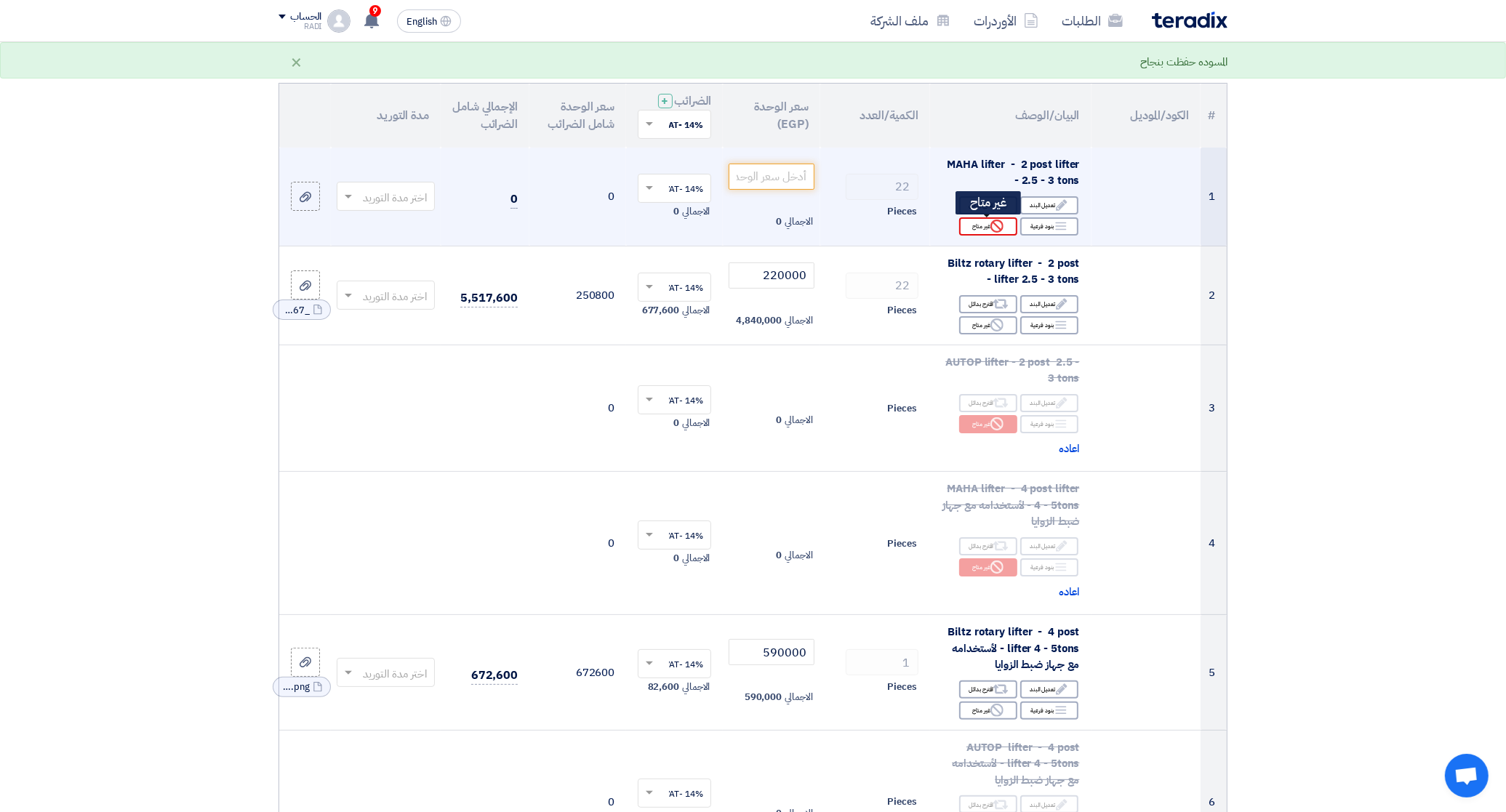
click at [981, 230] on div "Reject غير متاح" at bounding box center [988, 226] width 58 height 18
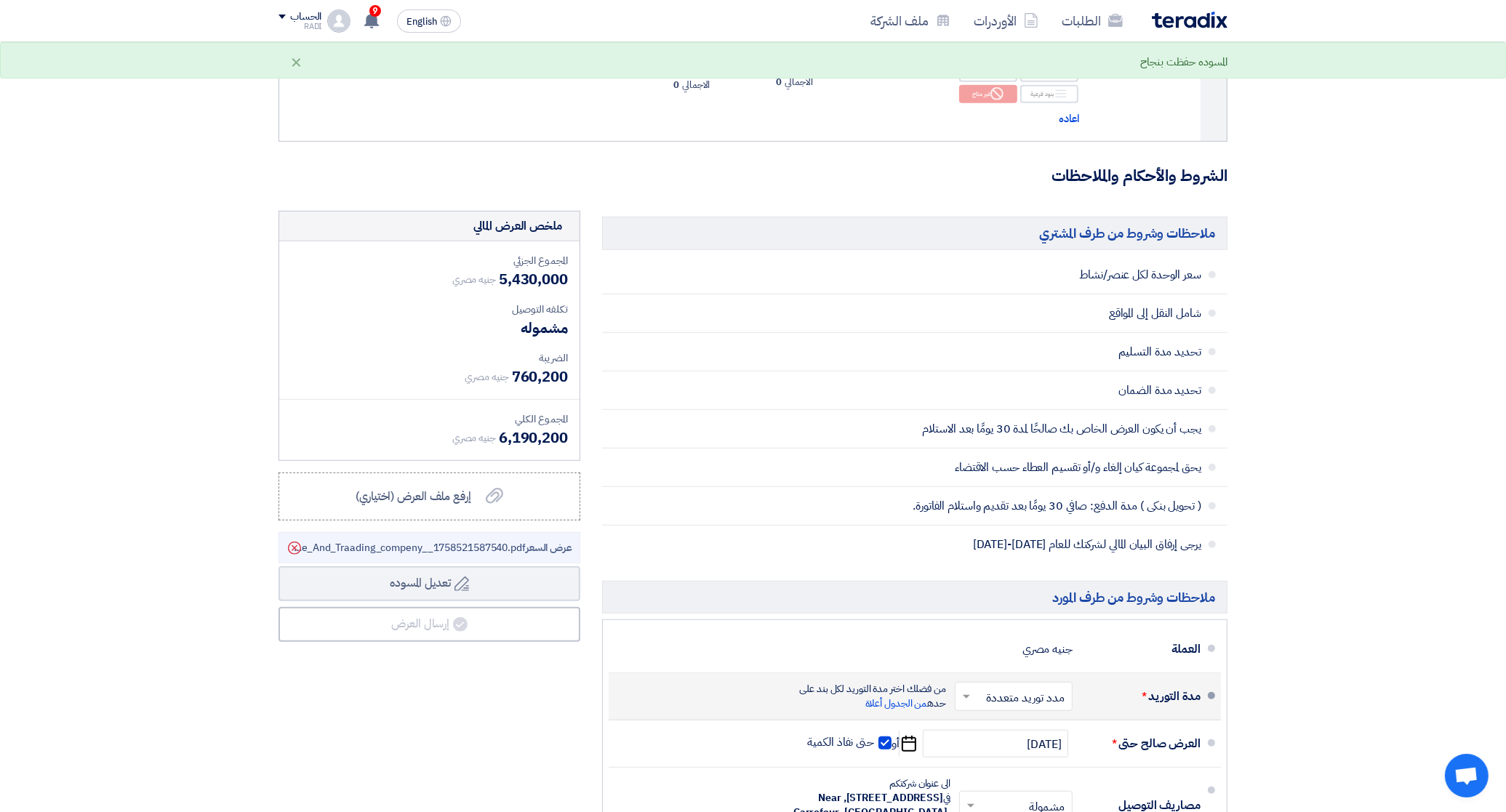
scroll to position [999, 0]
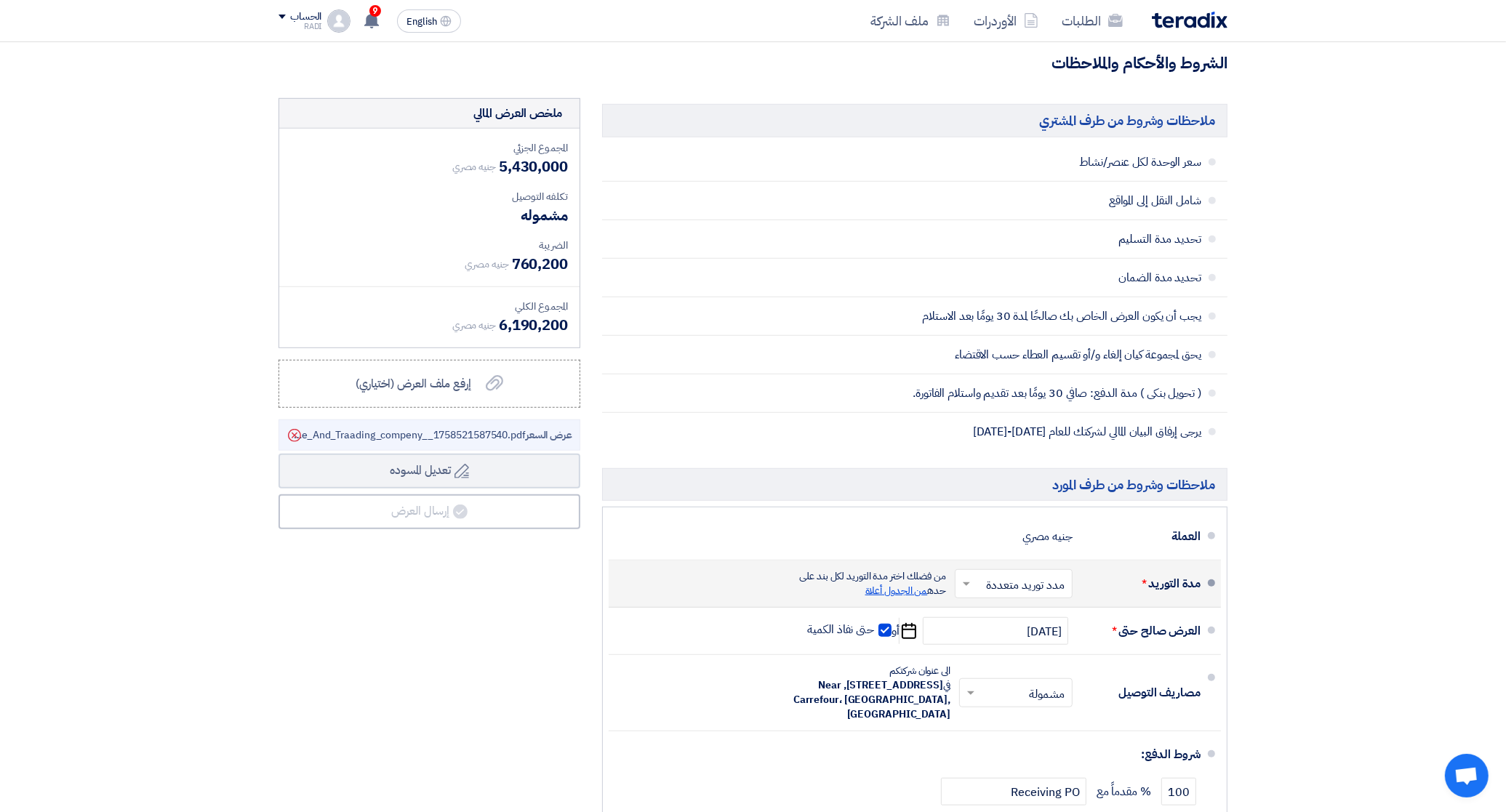
click at [892, 595] on span "من الجدول أعلاة" at bounding box center [896, 590] width 63 height 15
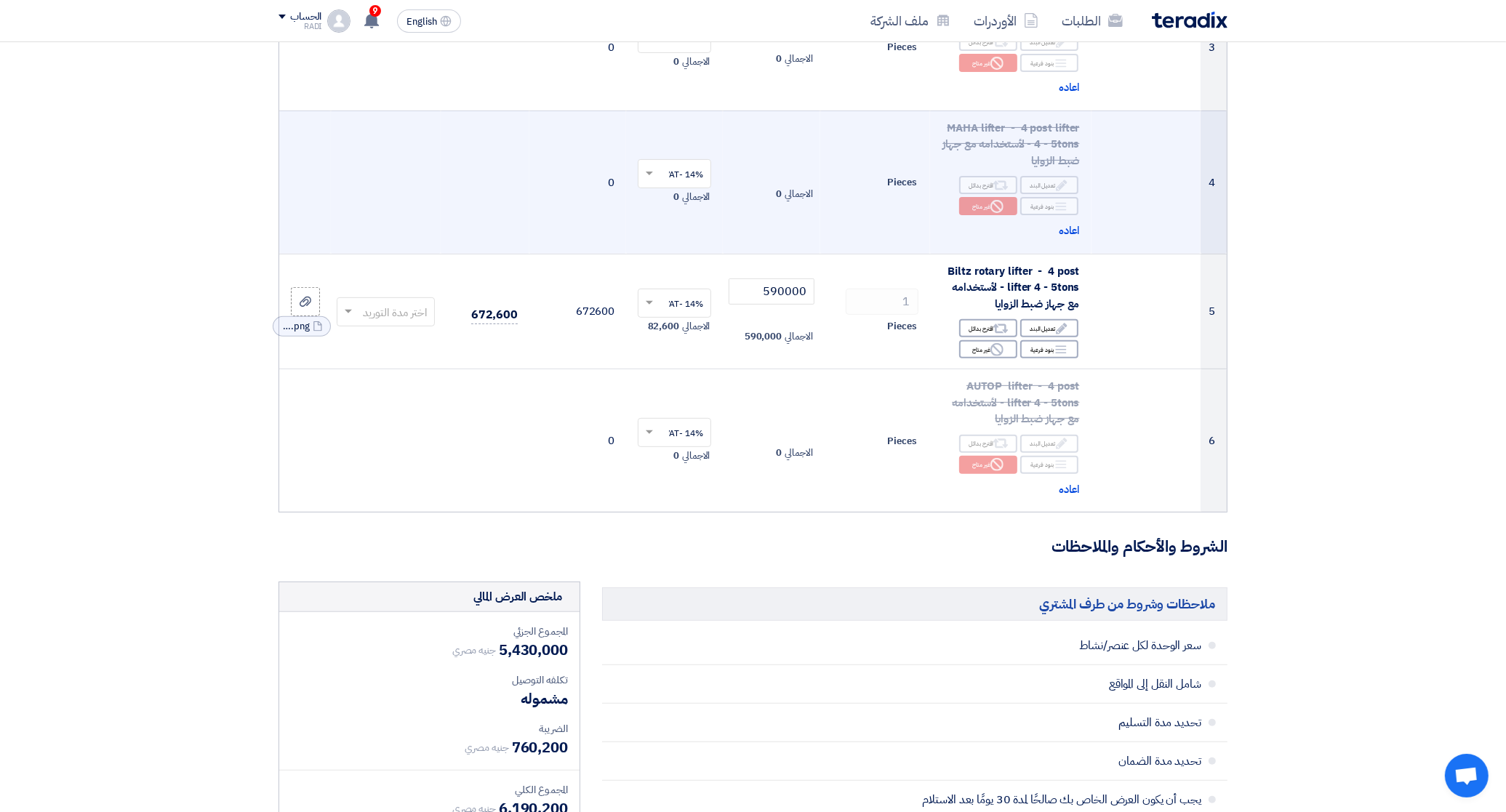
scroll to position [545, 0]
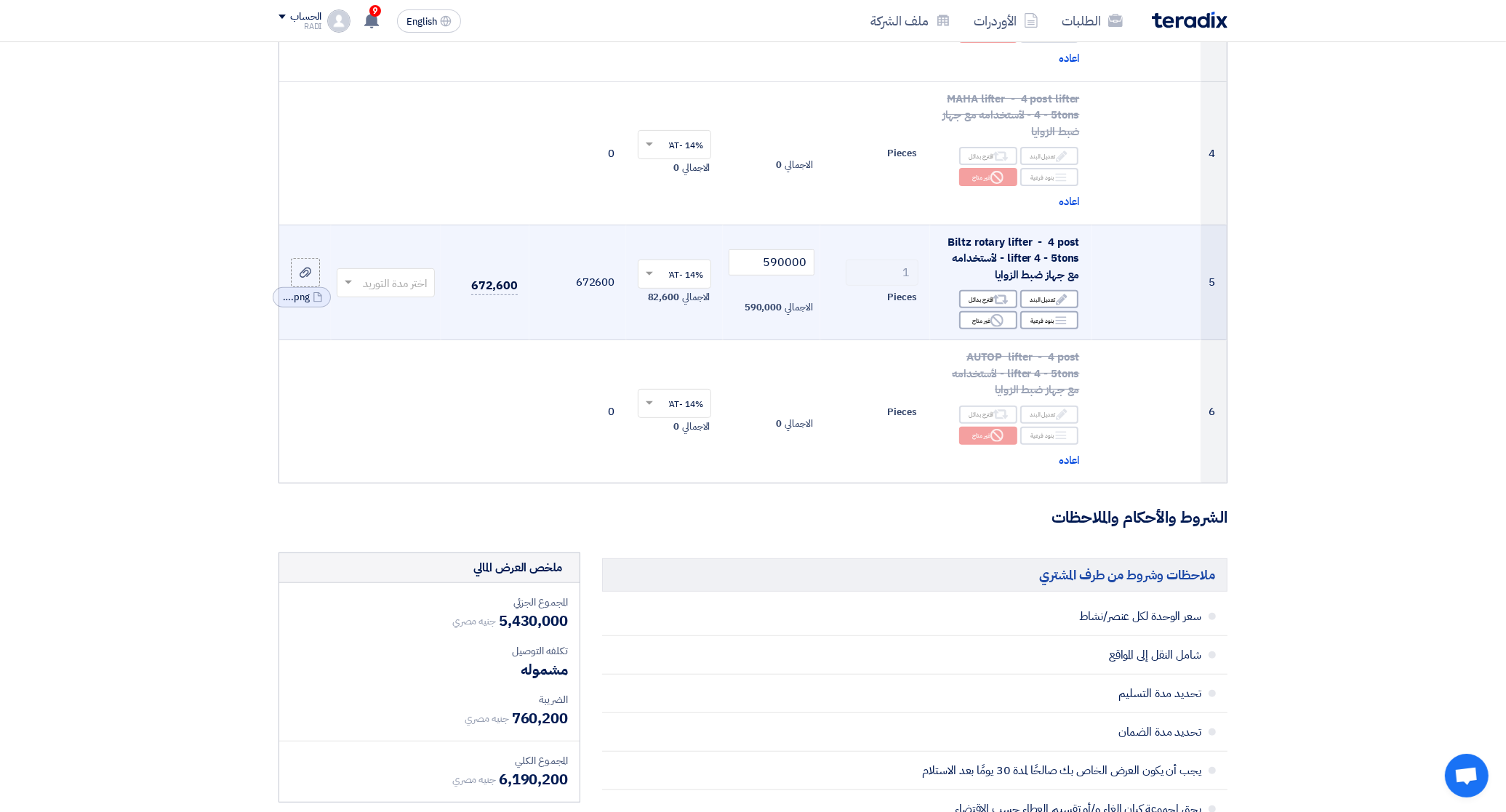
click at [402, 287] on input "text" at bounding box center [393, 284] width 69 height 24
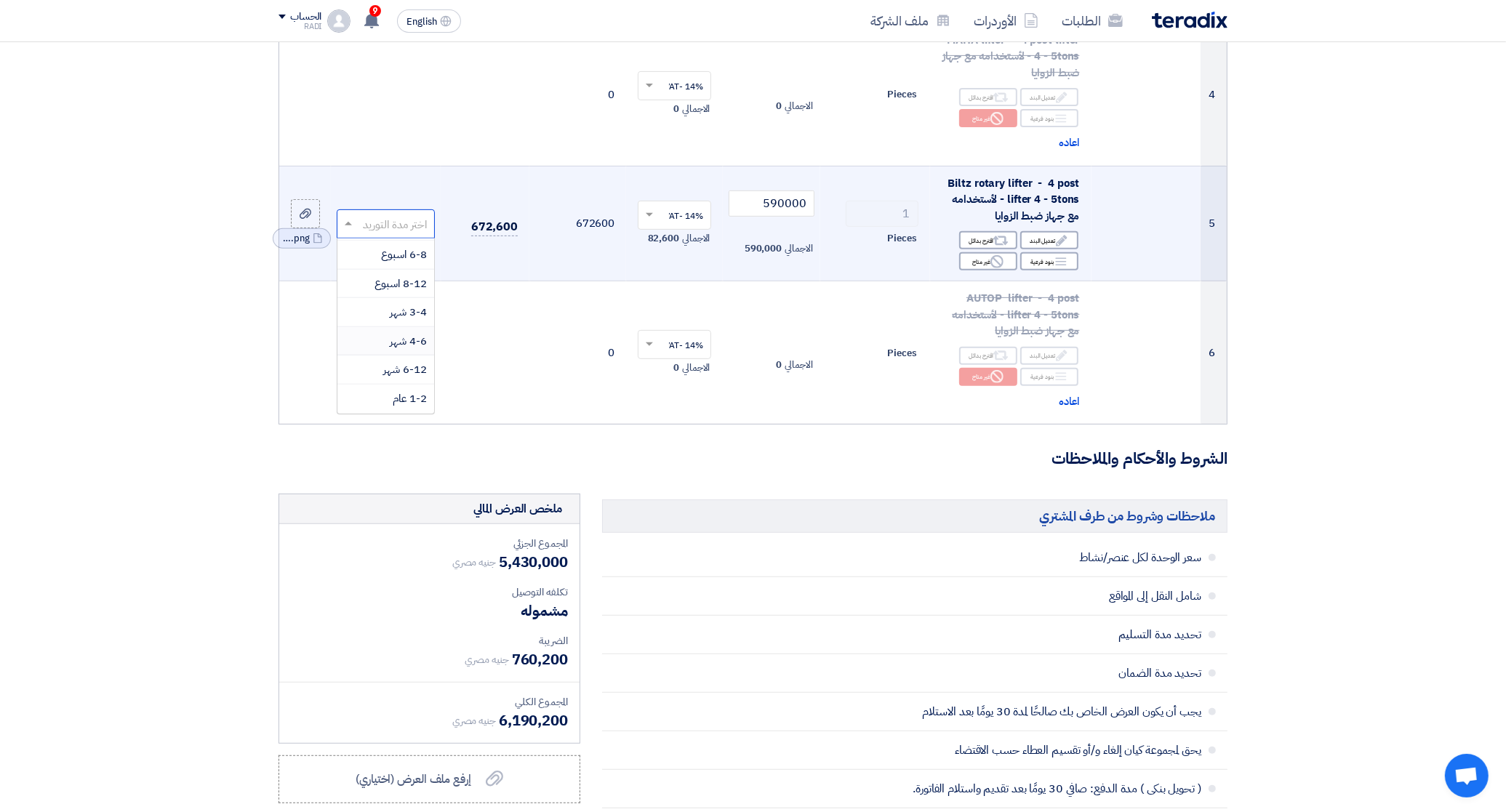
scroll to position [636, 0]
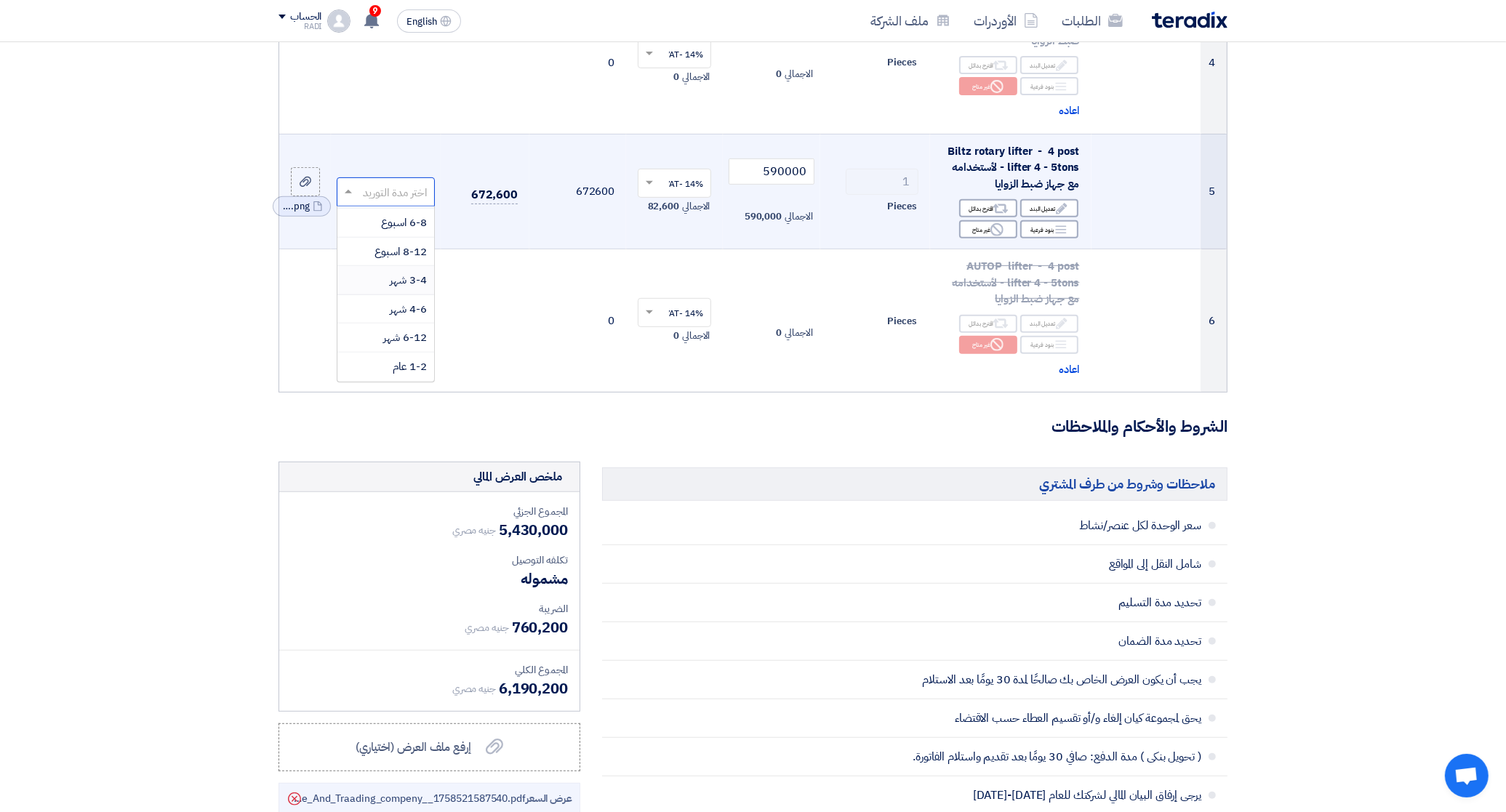
click at [413, 273] on span "3-4 شهر" at bounding box center [408, 279] width 37 height 16
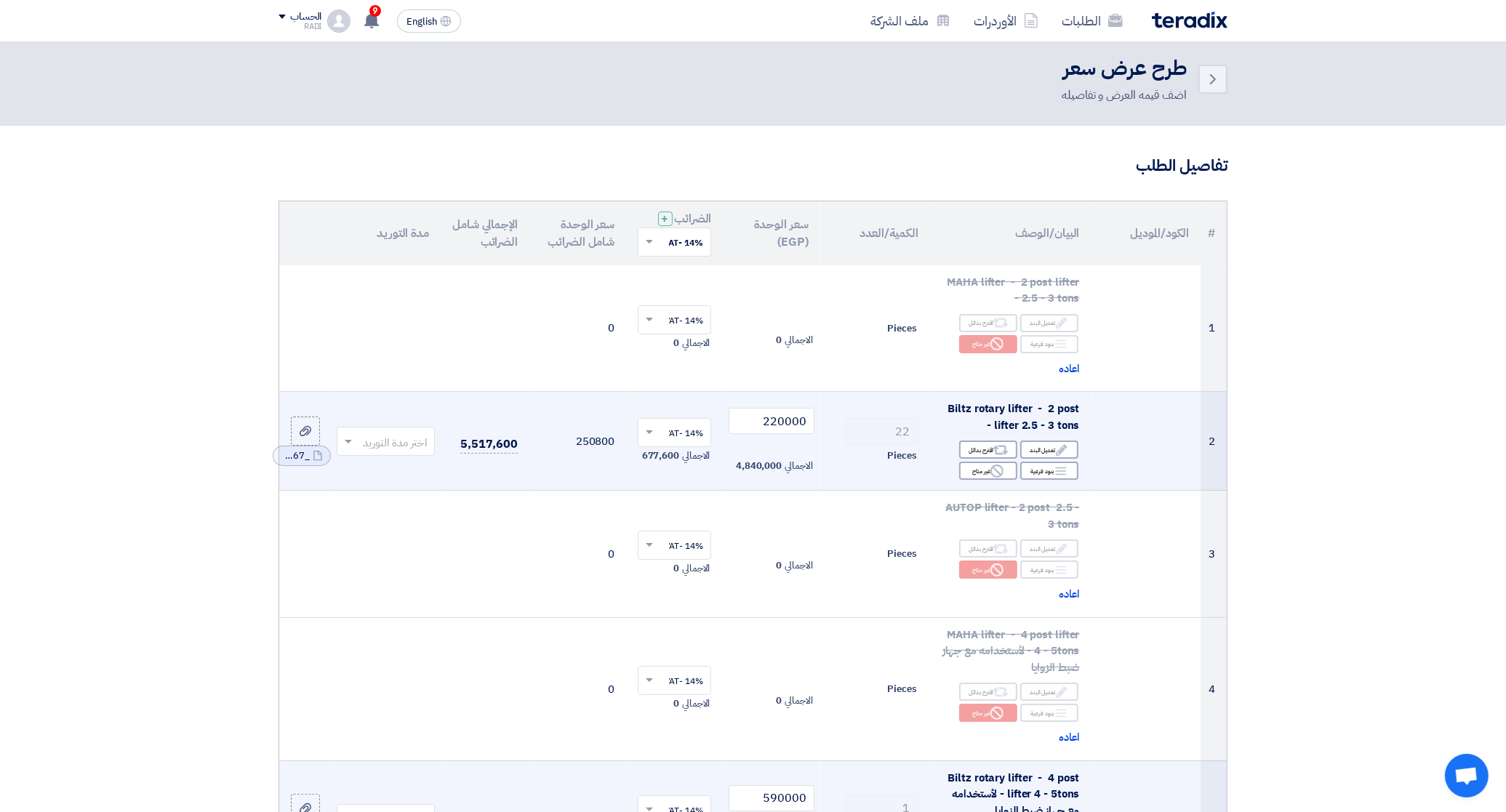
scroll to position [0, 0]
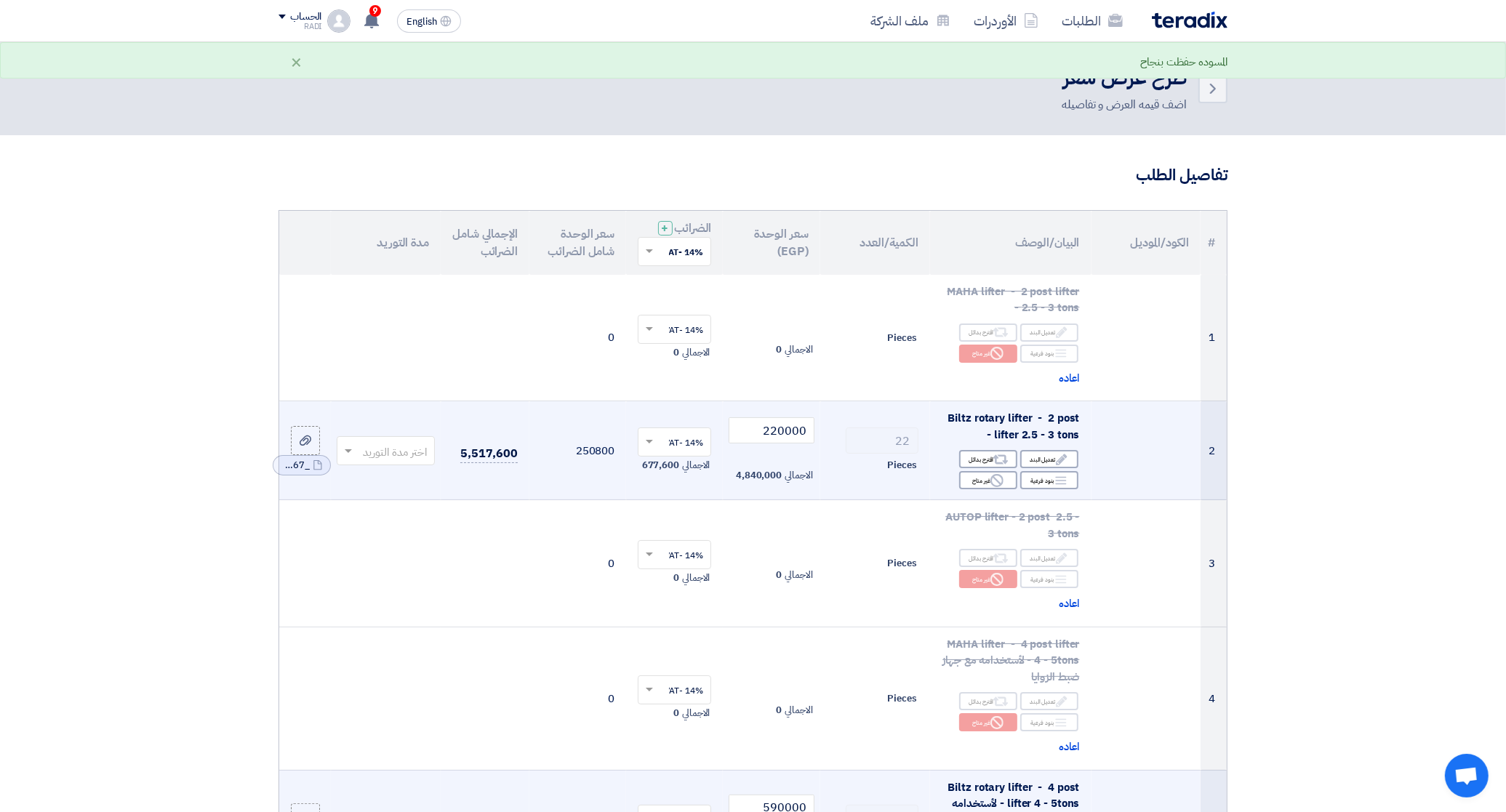
click at [423, 458] on input "text" at bounding box center [393, 452] width 69 height 24
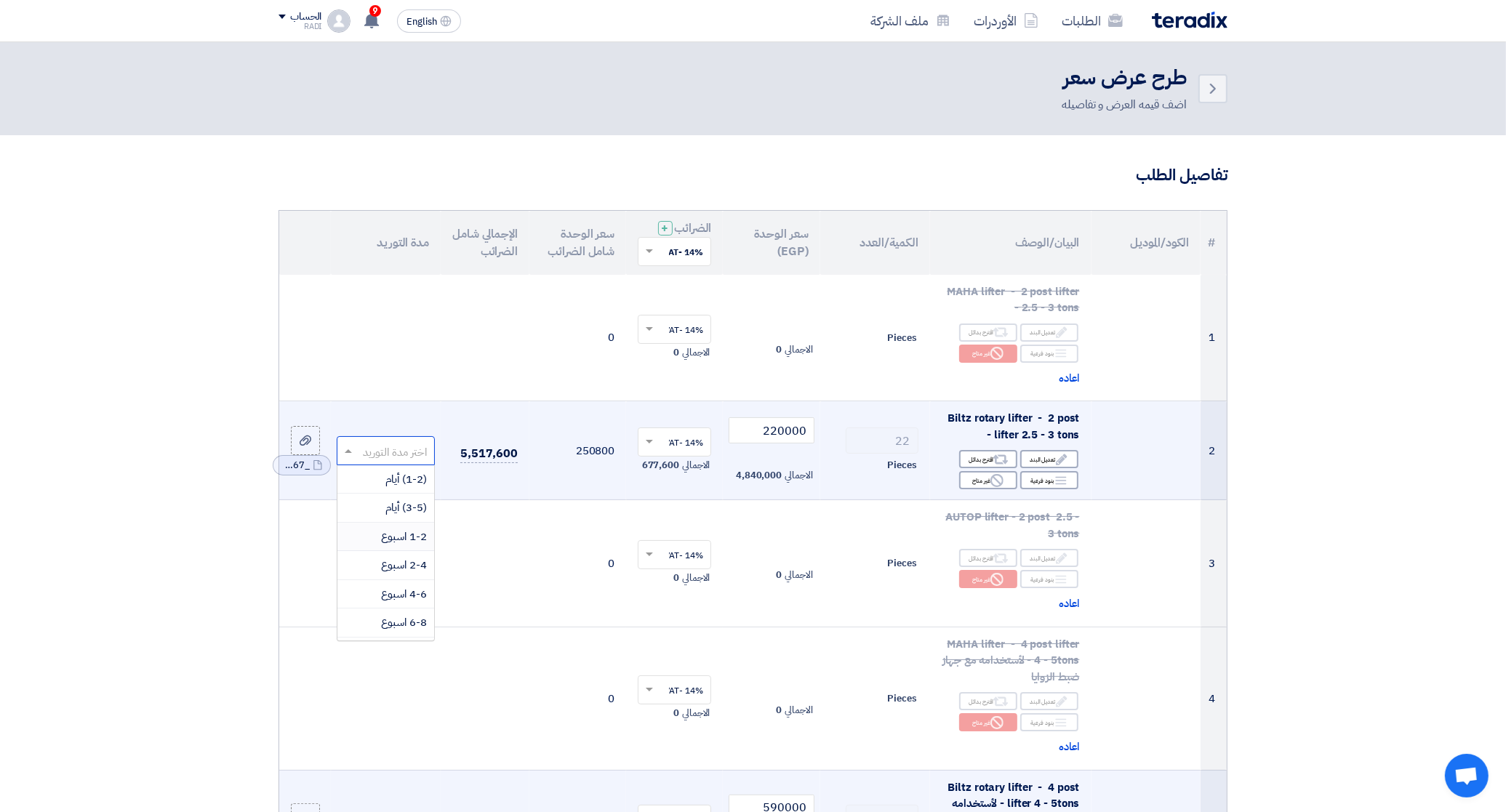
click at [397, 540] on span "1-2 اسبوع" at bounding box center [404, 536] width 46 height 16
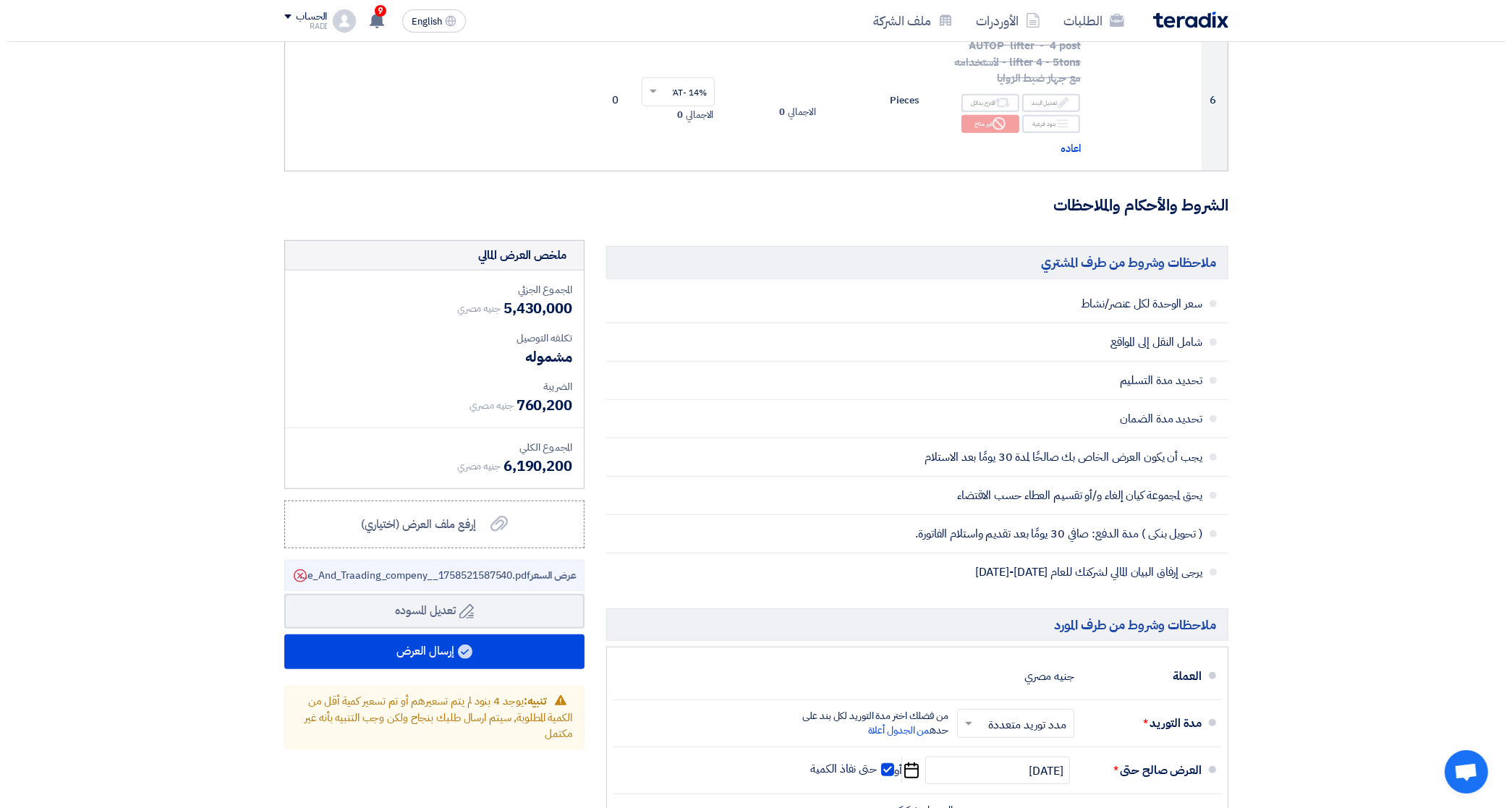
scroll to position [904, 0]
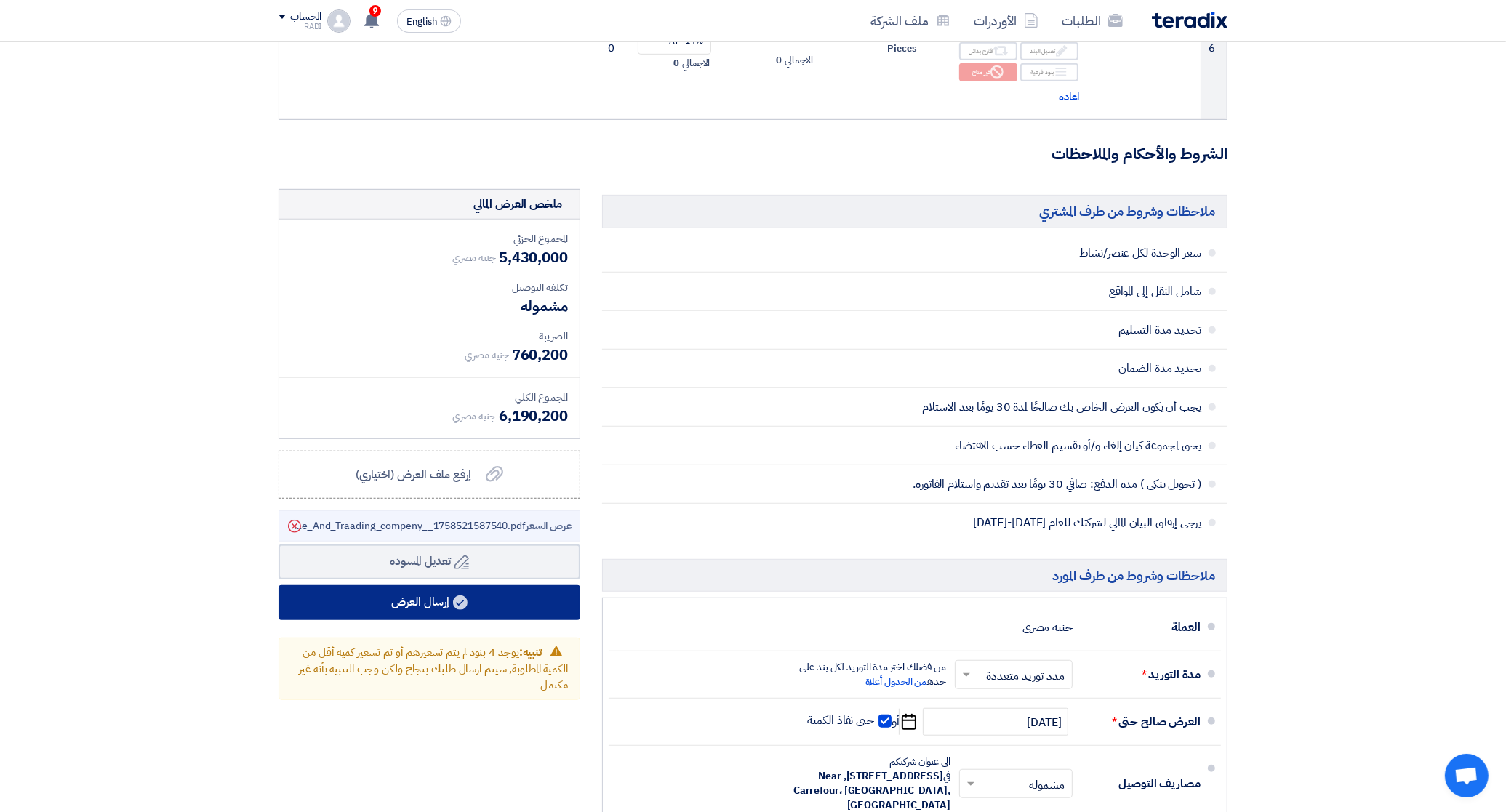
click at [434, 604] on button "إرسال العرض" at bounding box center [429, 602] width 302 height 35
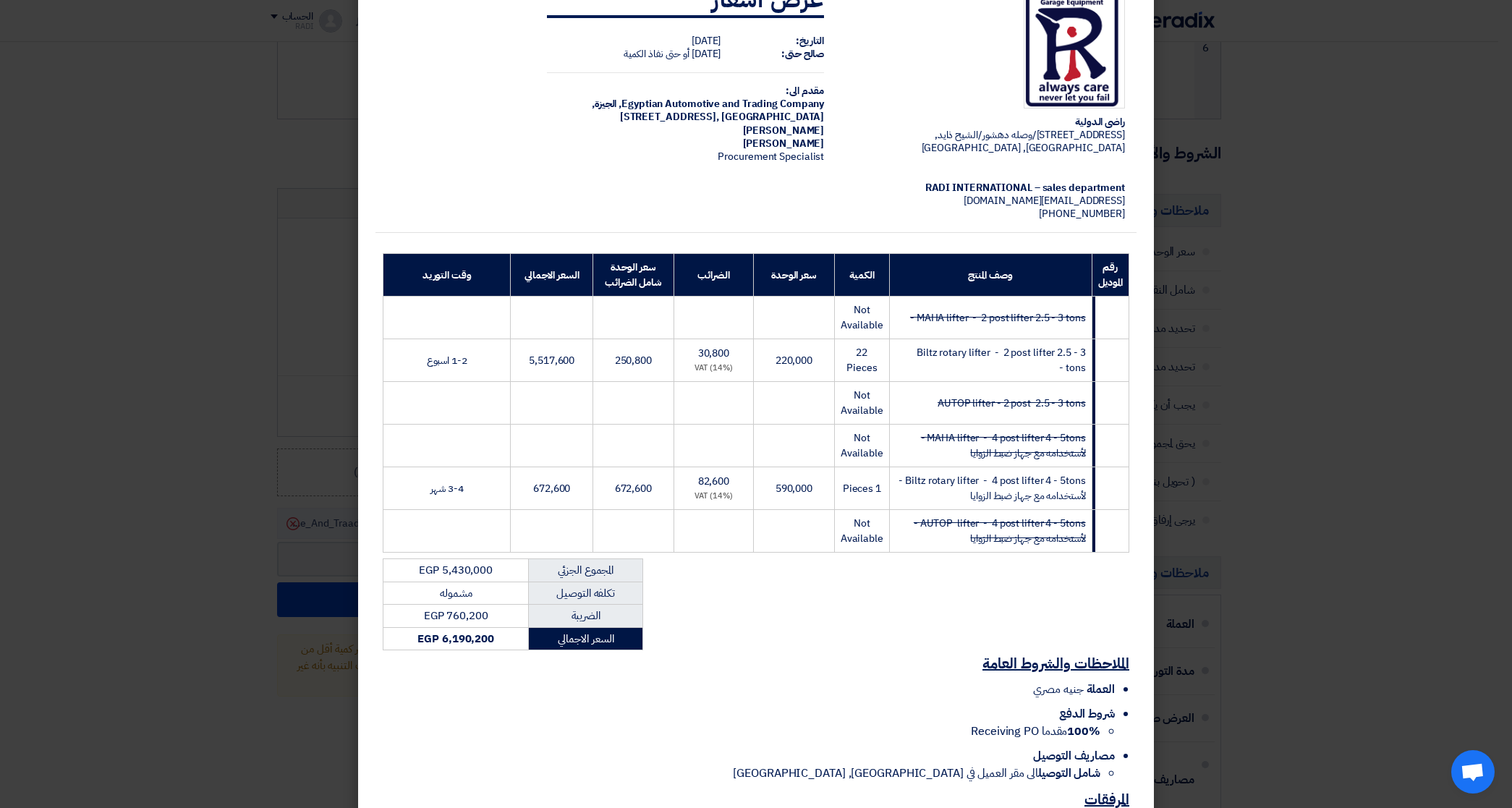
scroll to position [154, 0]
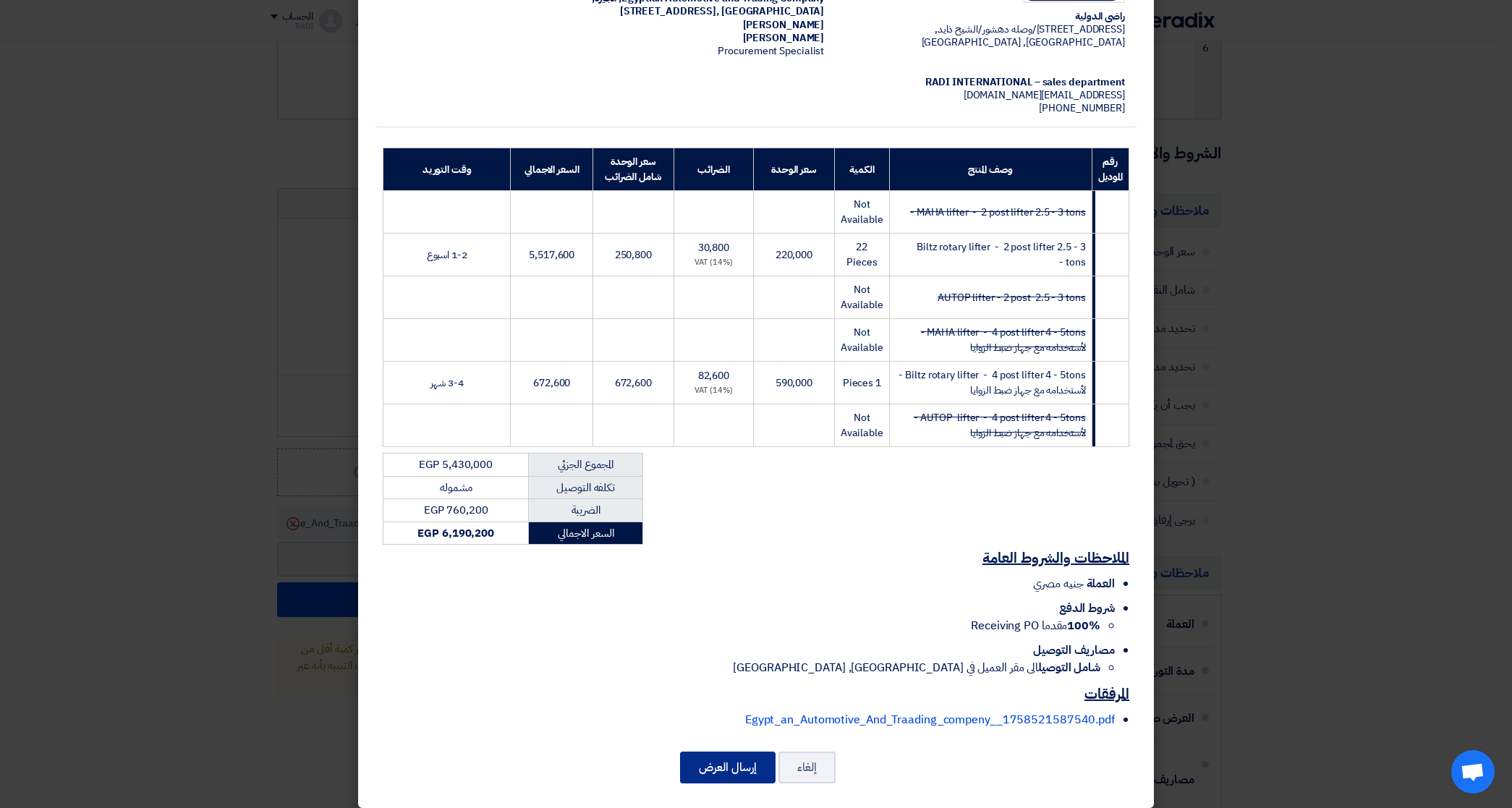
click at [745, 761] on button "إرسال العرض" at bounding box center [728, 767] width 96 height 32
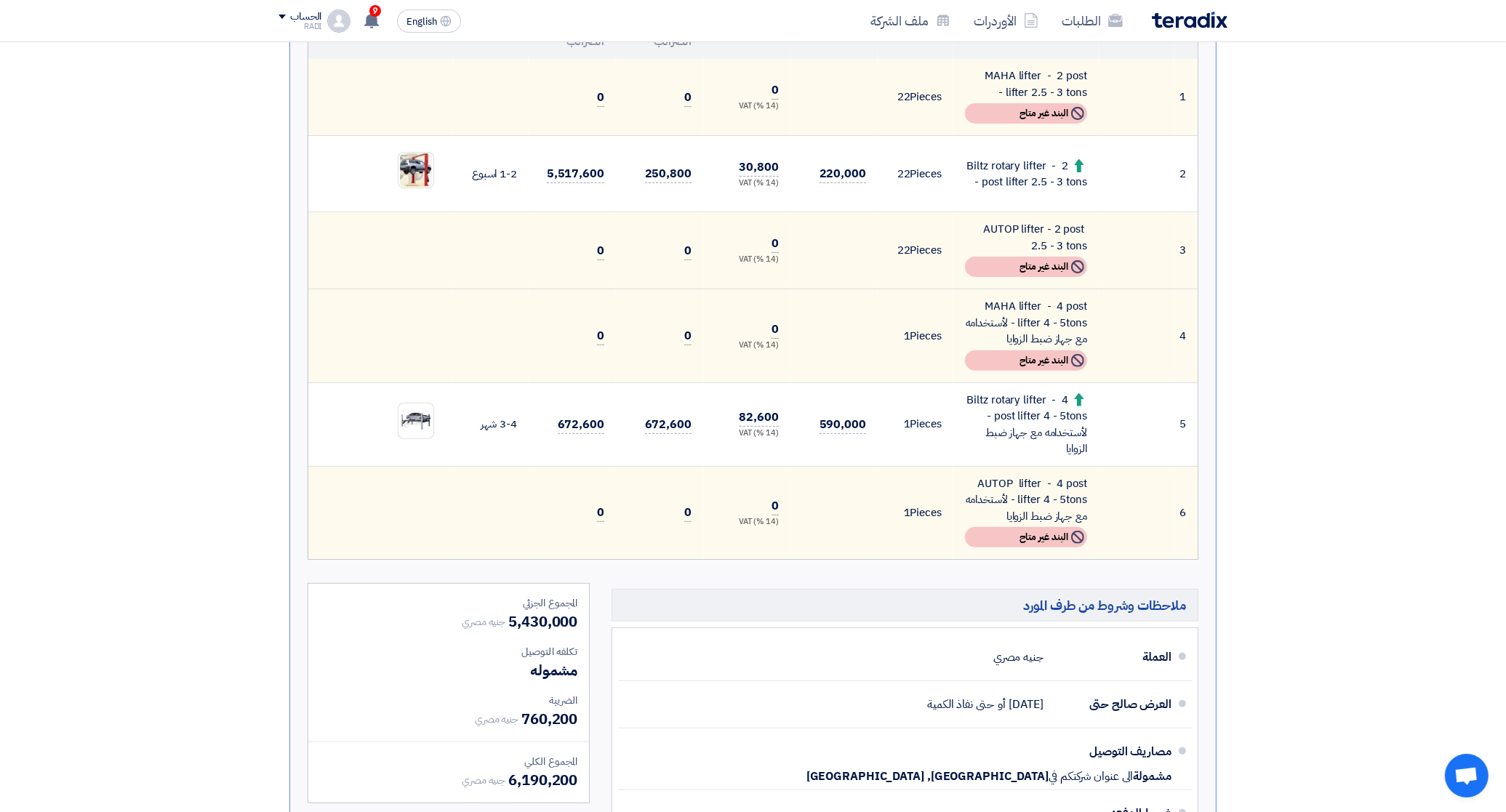
scroll to position [726, 0]
